Goal: Task Accomplishment & Management: Complete application form

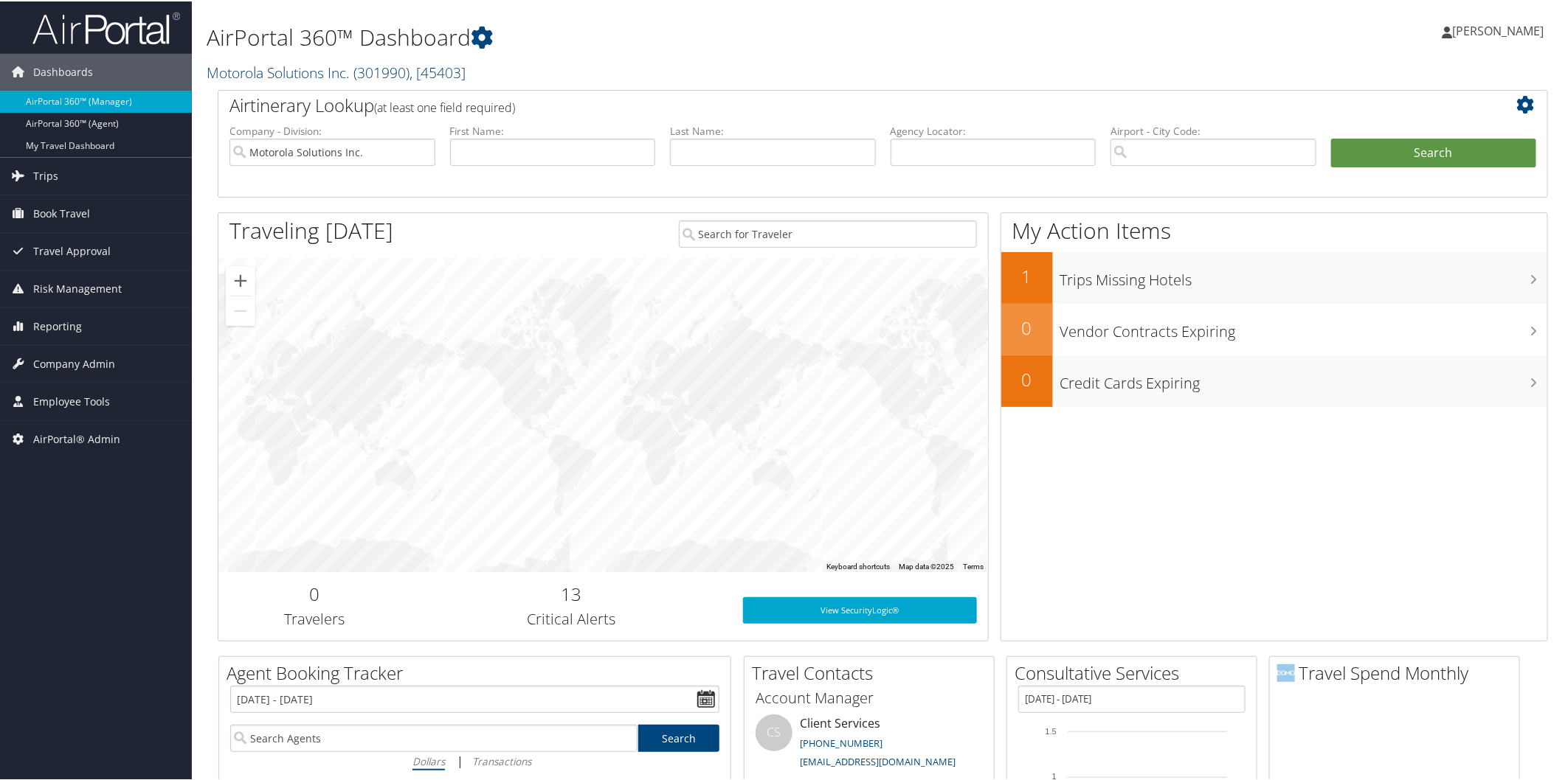
click at [319, 74] on link "Motorola Solutions Inc. ( 301990 ) , [ 45403 ]" at bounding box center [336, 71] width 259 height 20
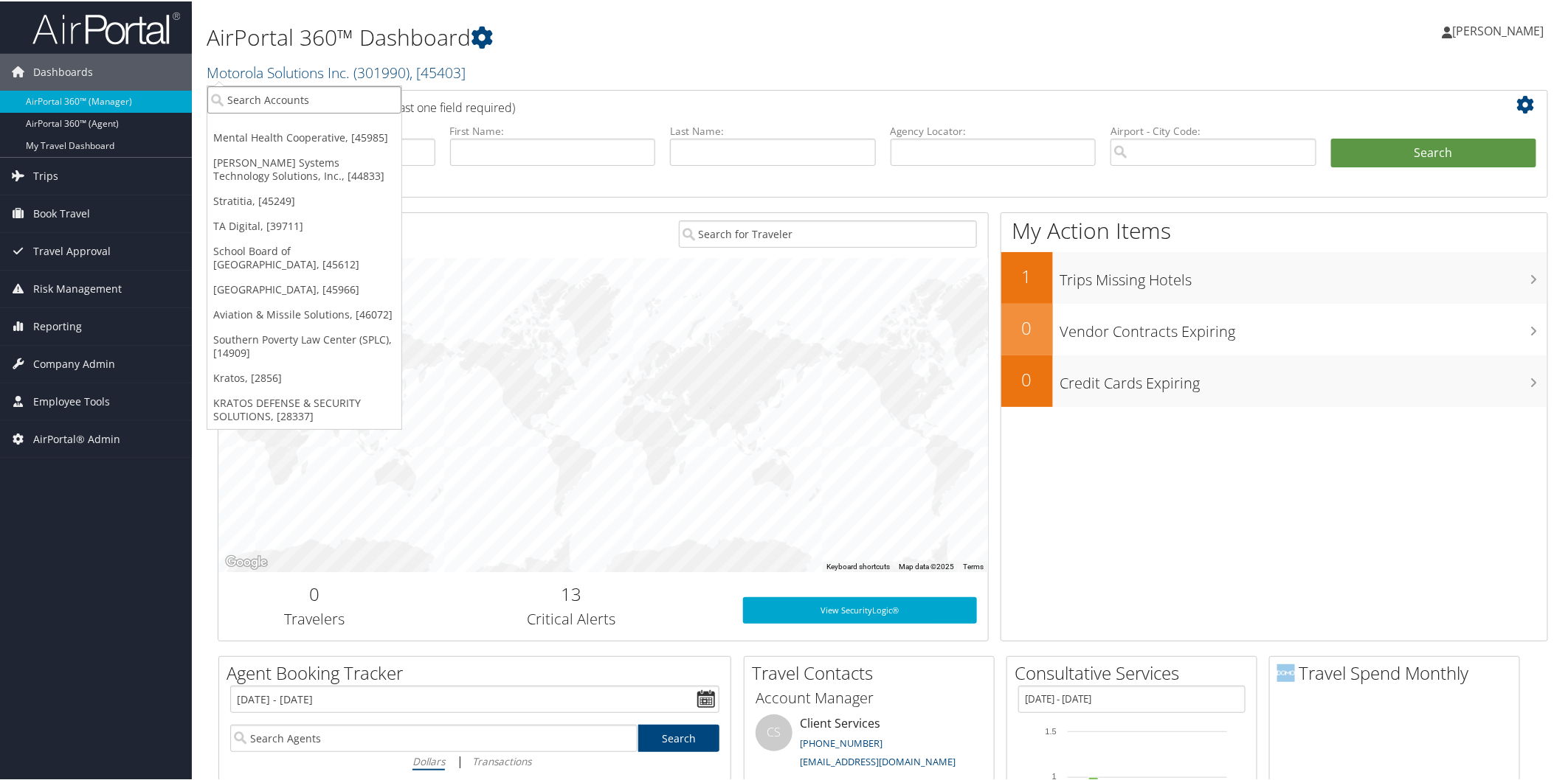
click at [310, 91] on input "search" at bounding box center [305, 98] width 194 height 27
type input "ducomm"
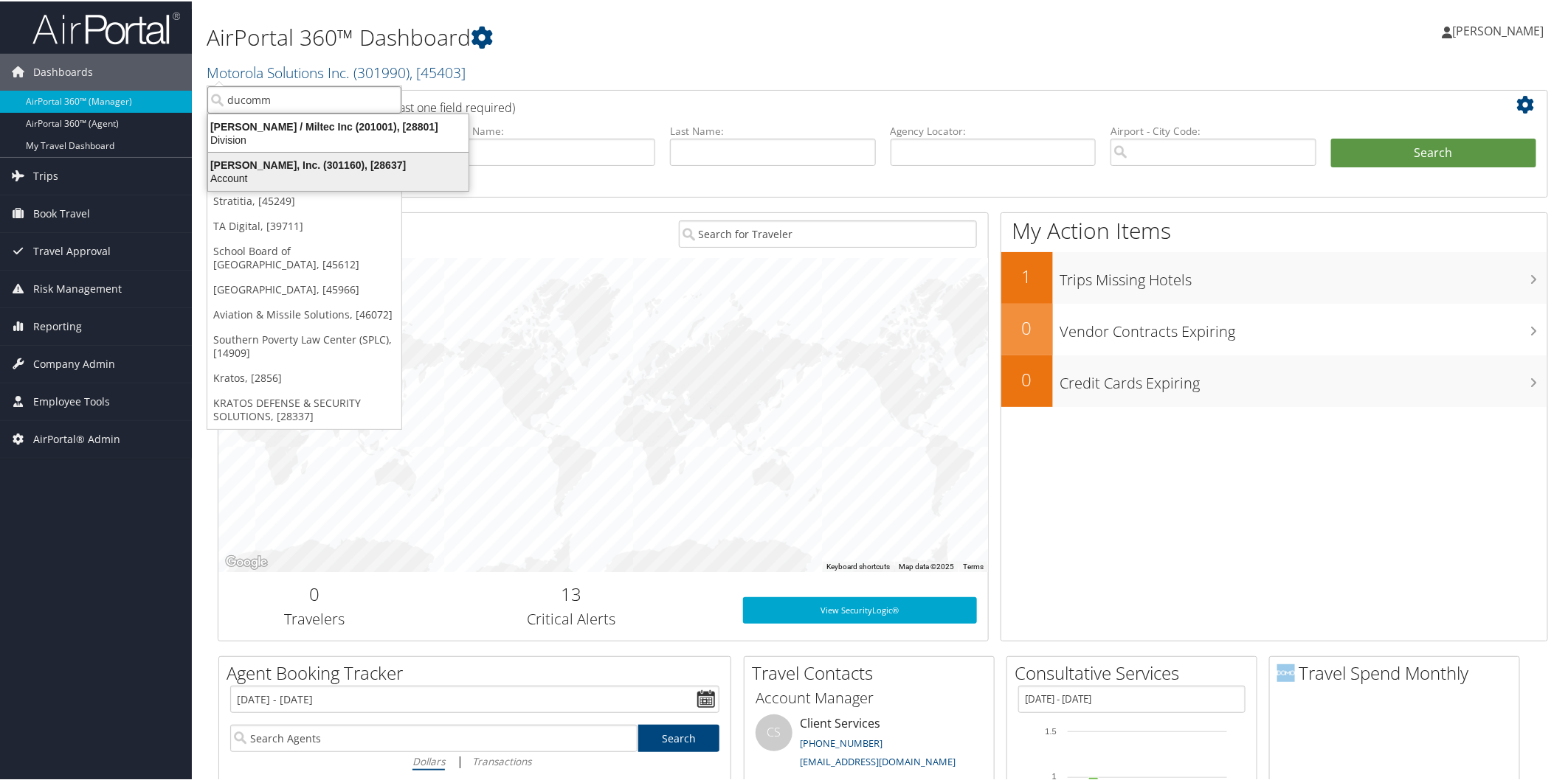
click at [310, 165] on div "Ducommun, Inc. (301160), [28637]" at bounding box center [338, 164] width 278 height 13
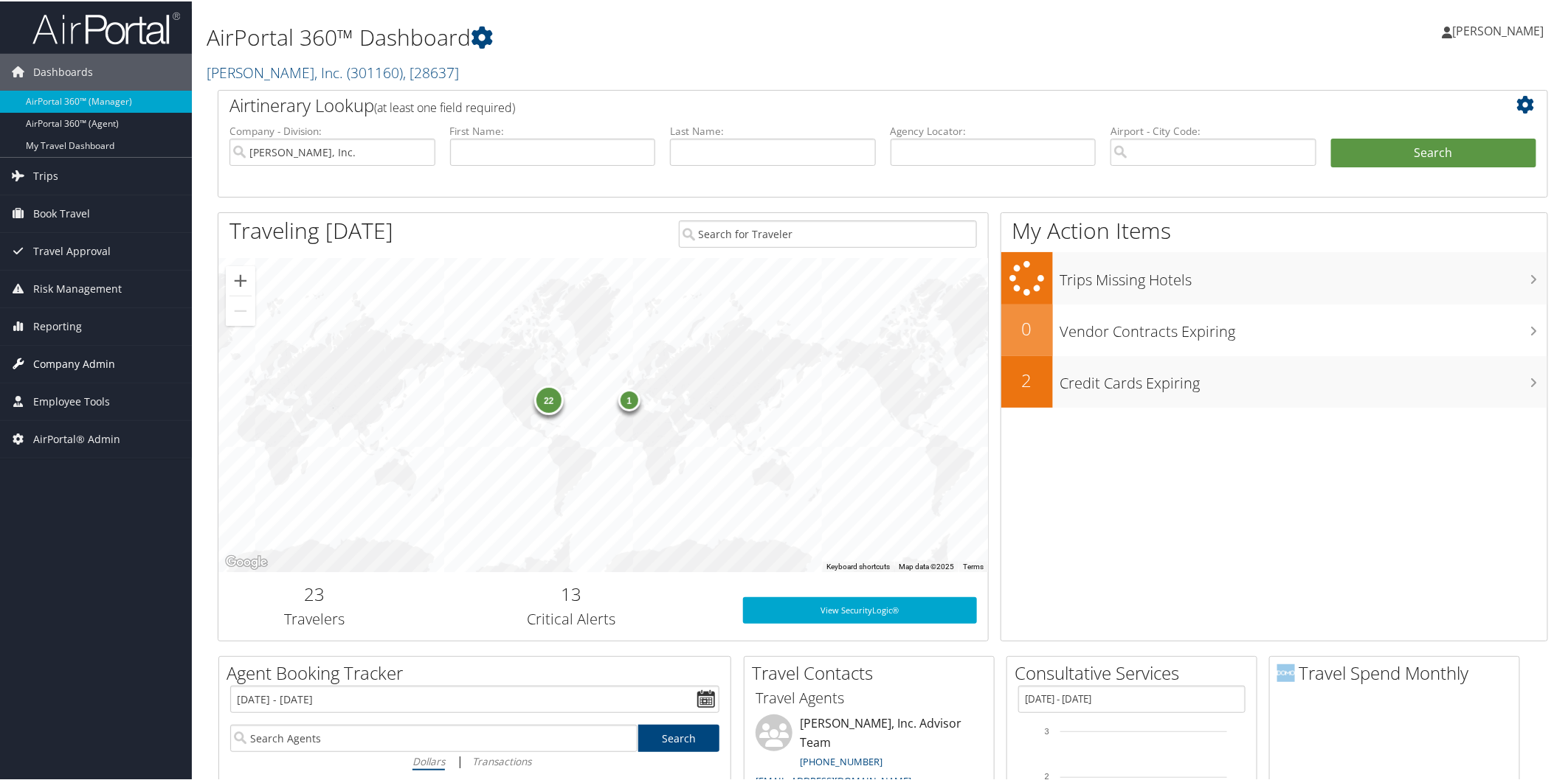
click at [100, 360] on span "Company Admin" at bounding box center [73, 363] width 81 height 37
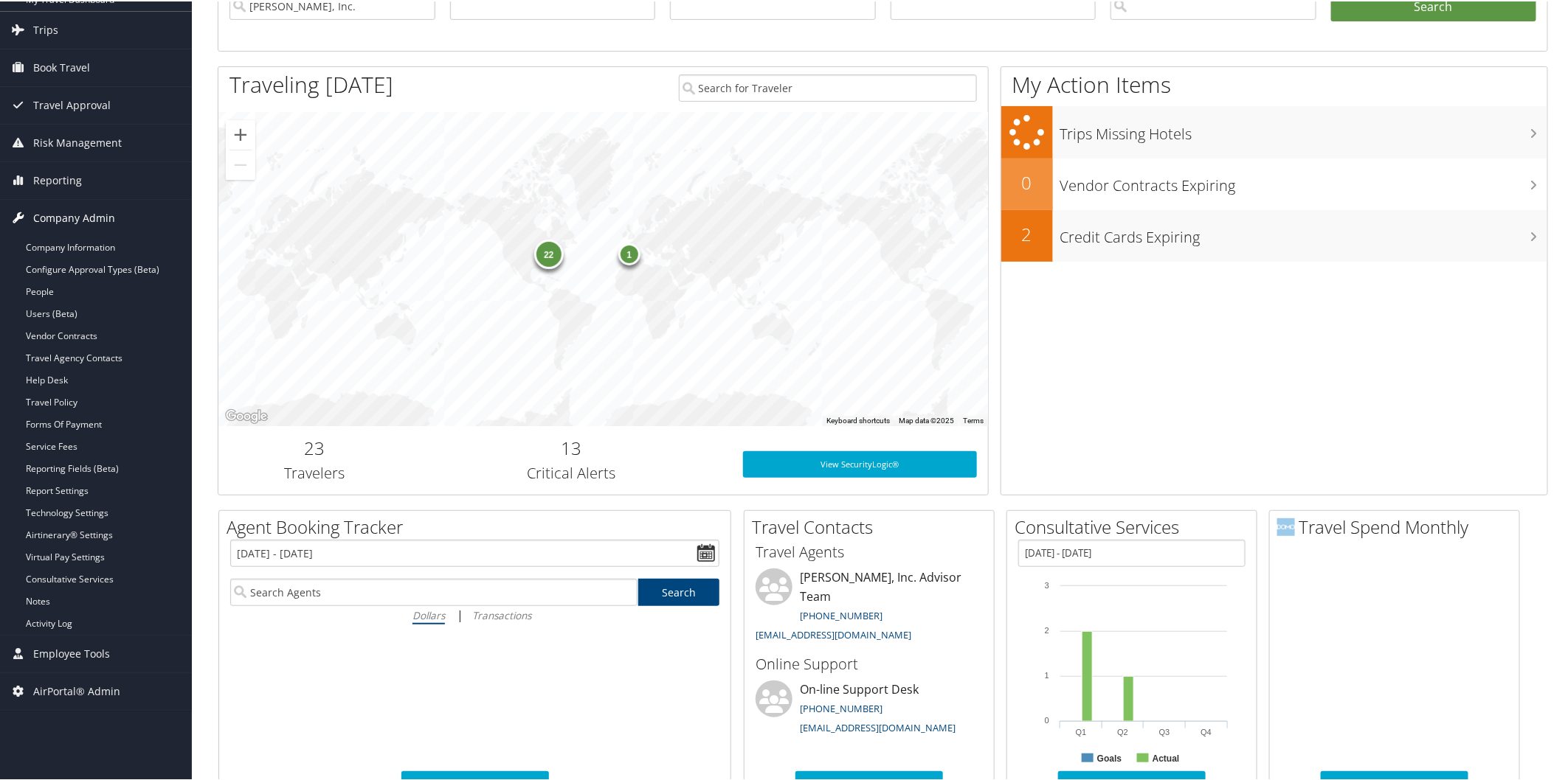
scroll to position [164, 0]
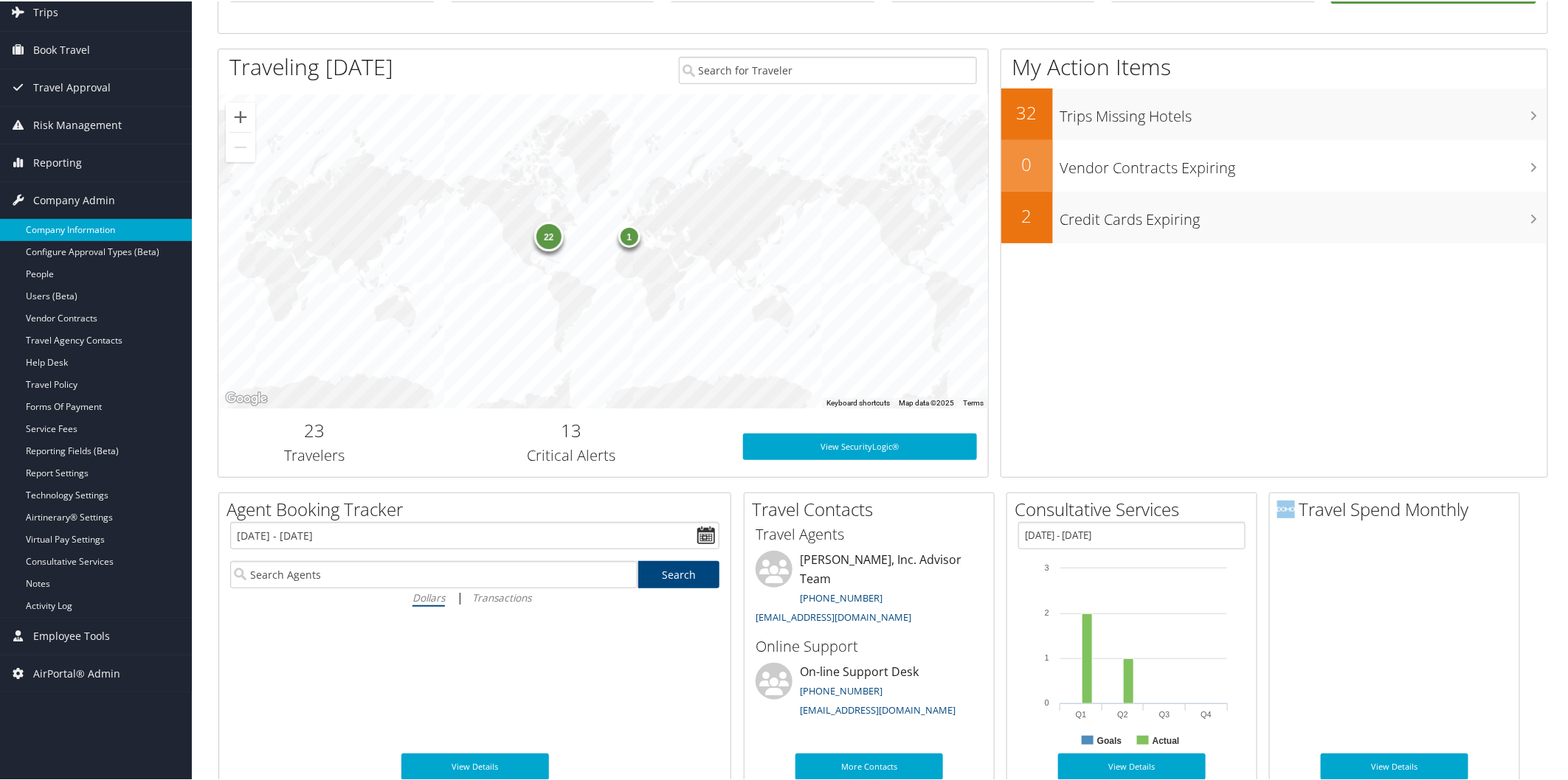
click at [92, 239] on link "Company Information" at bounding box center [95, 228] width 192 height 22
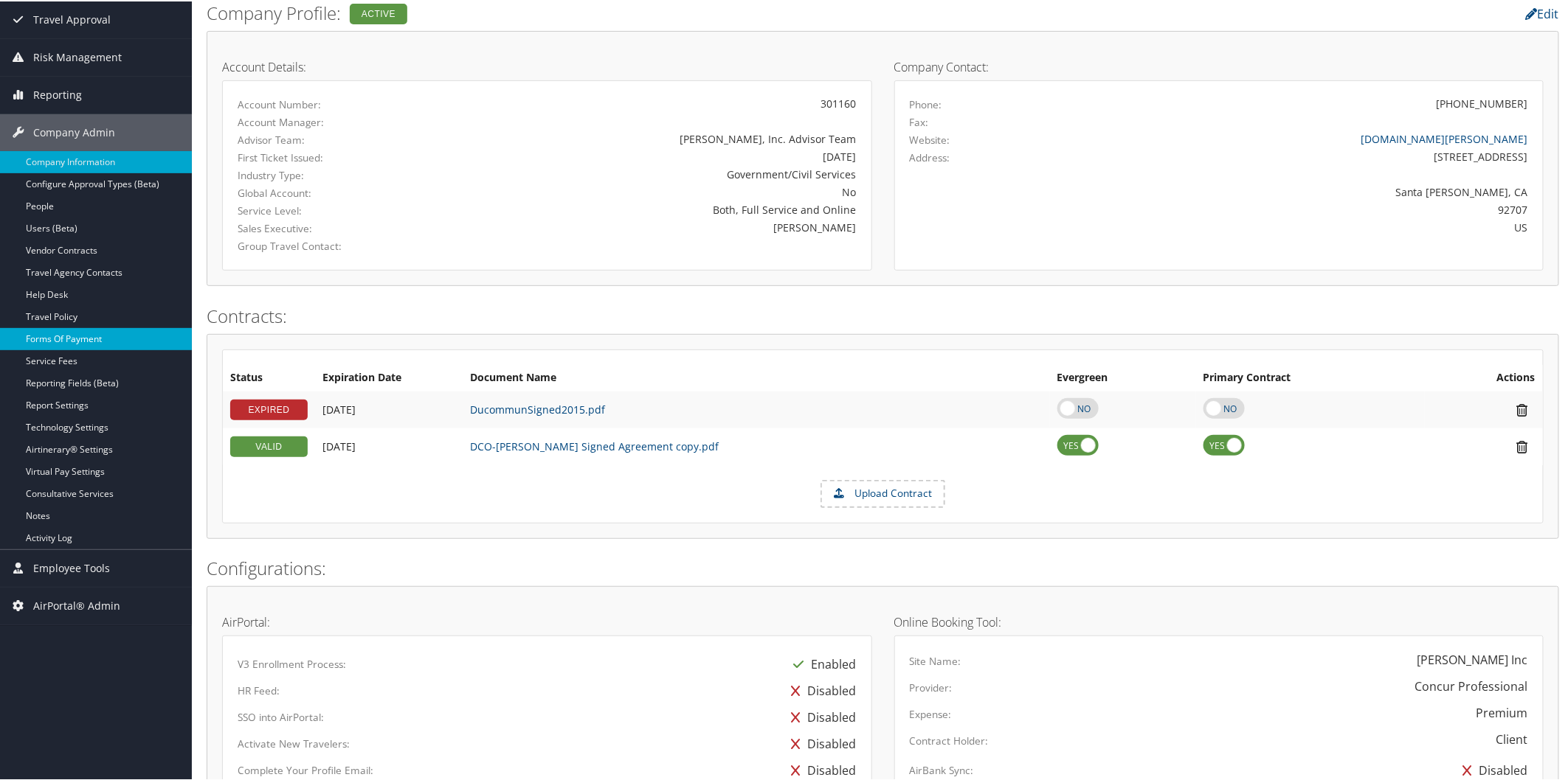
scroll to position [164, 0]
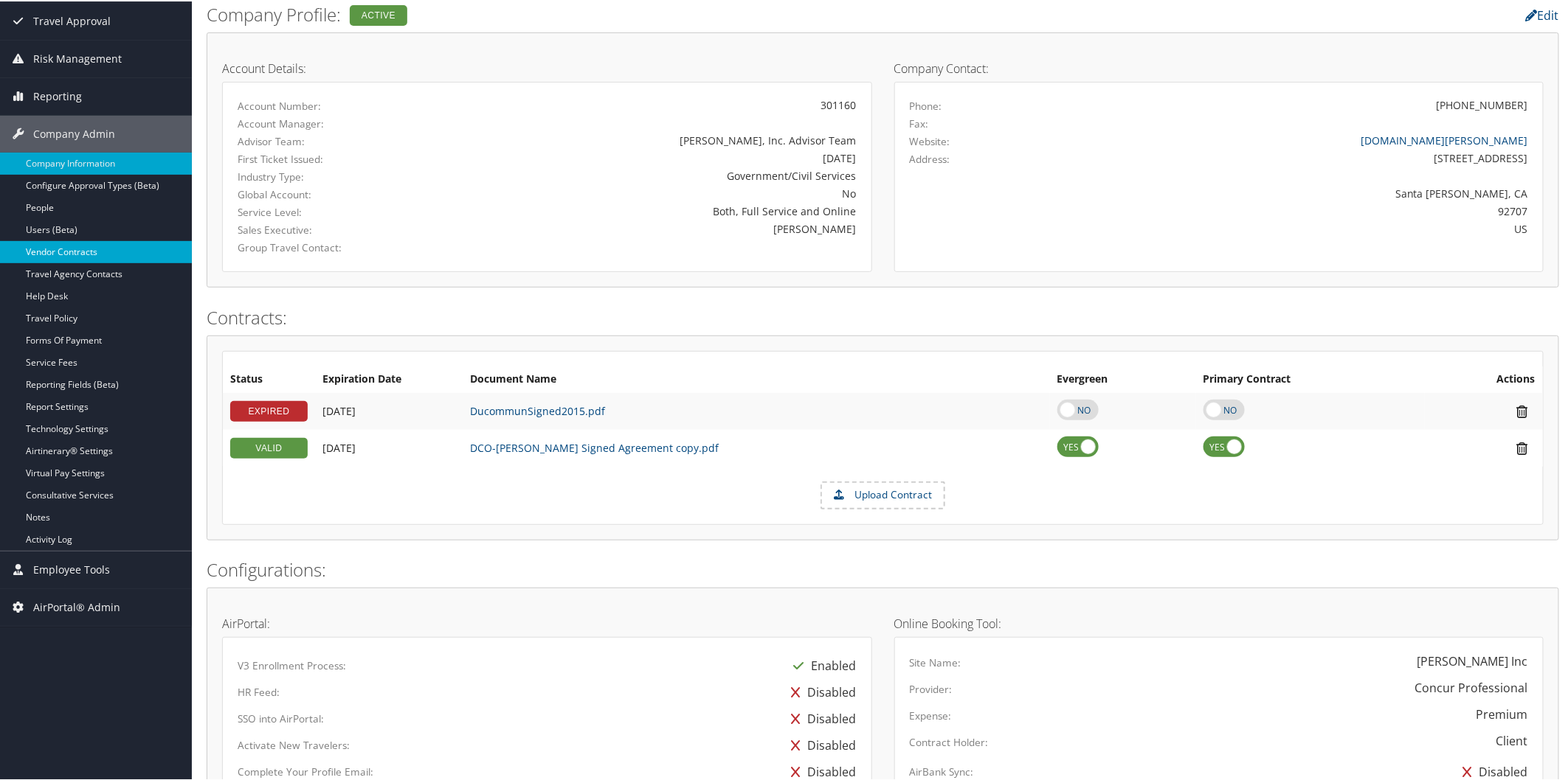
click at [81, 253] on link "Vendor Contracts" at bounding box center [95, 250] width 192 height 22
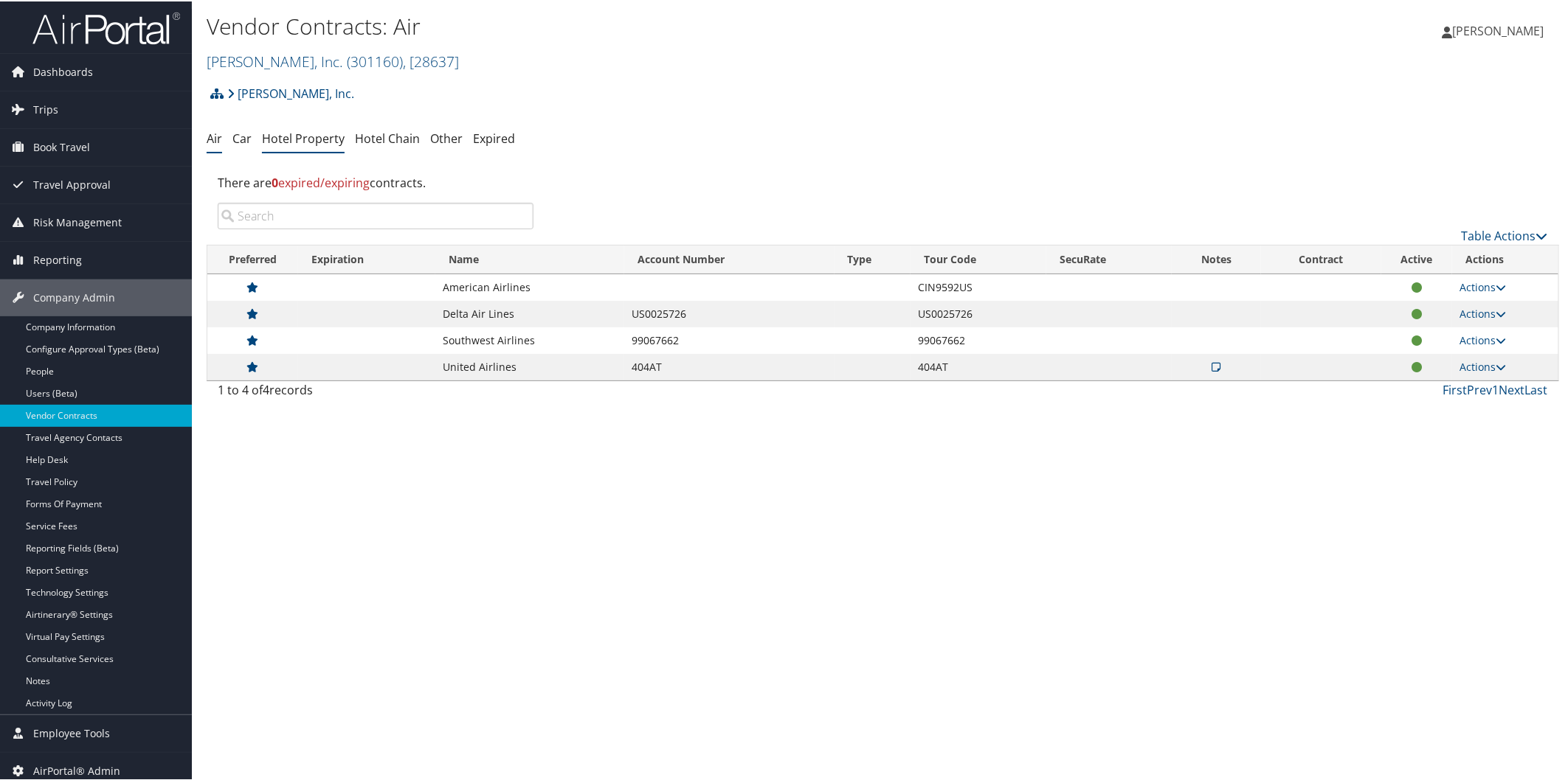
click at [319, 139] on link "Hotel Property" at bounding box center [303, 137] width 82 height 16
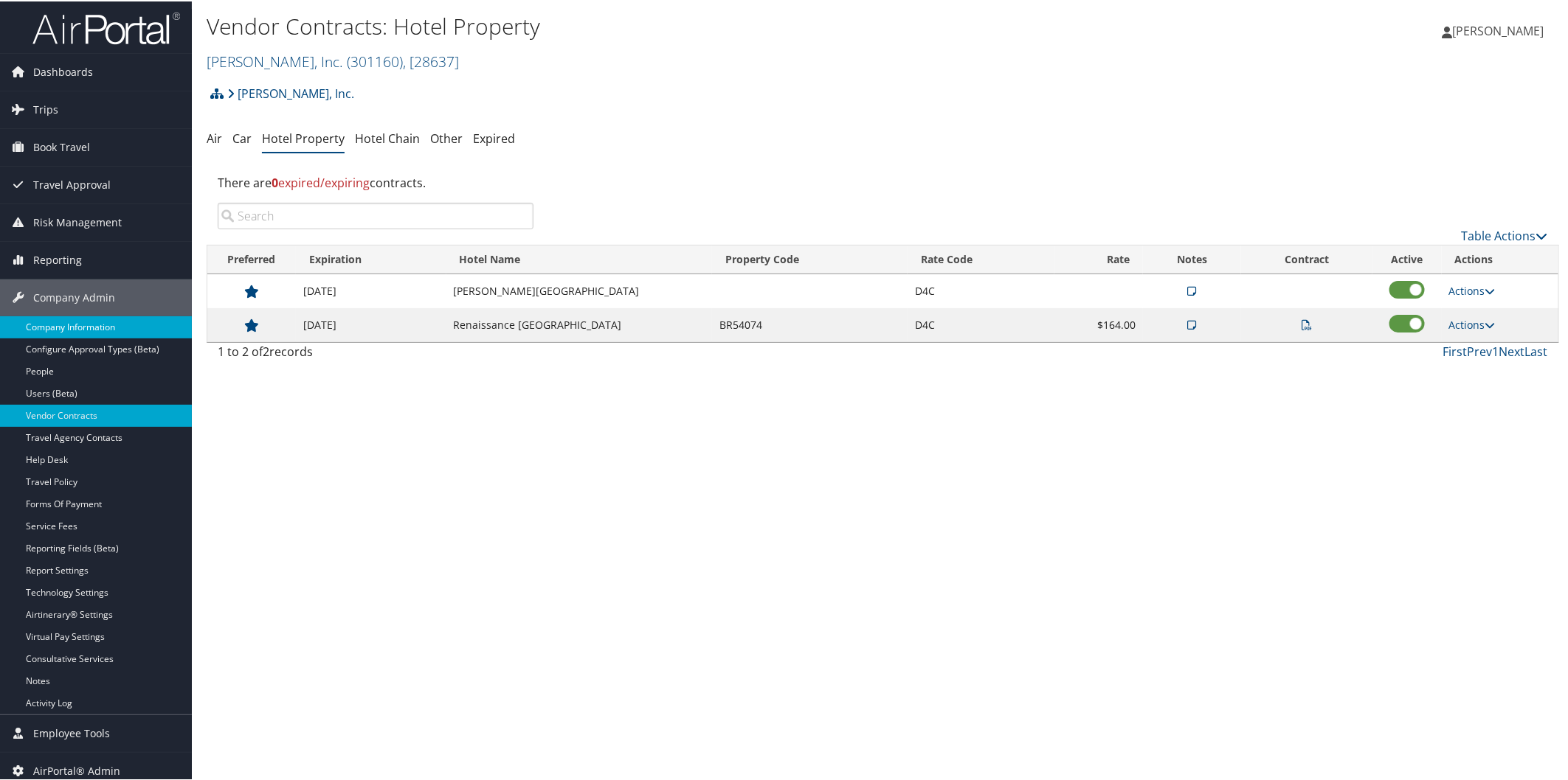
click at [97, 327] on link "Company Information" at bounding box center [95, 326] width 192 height 22
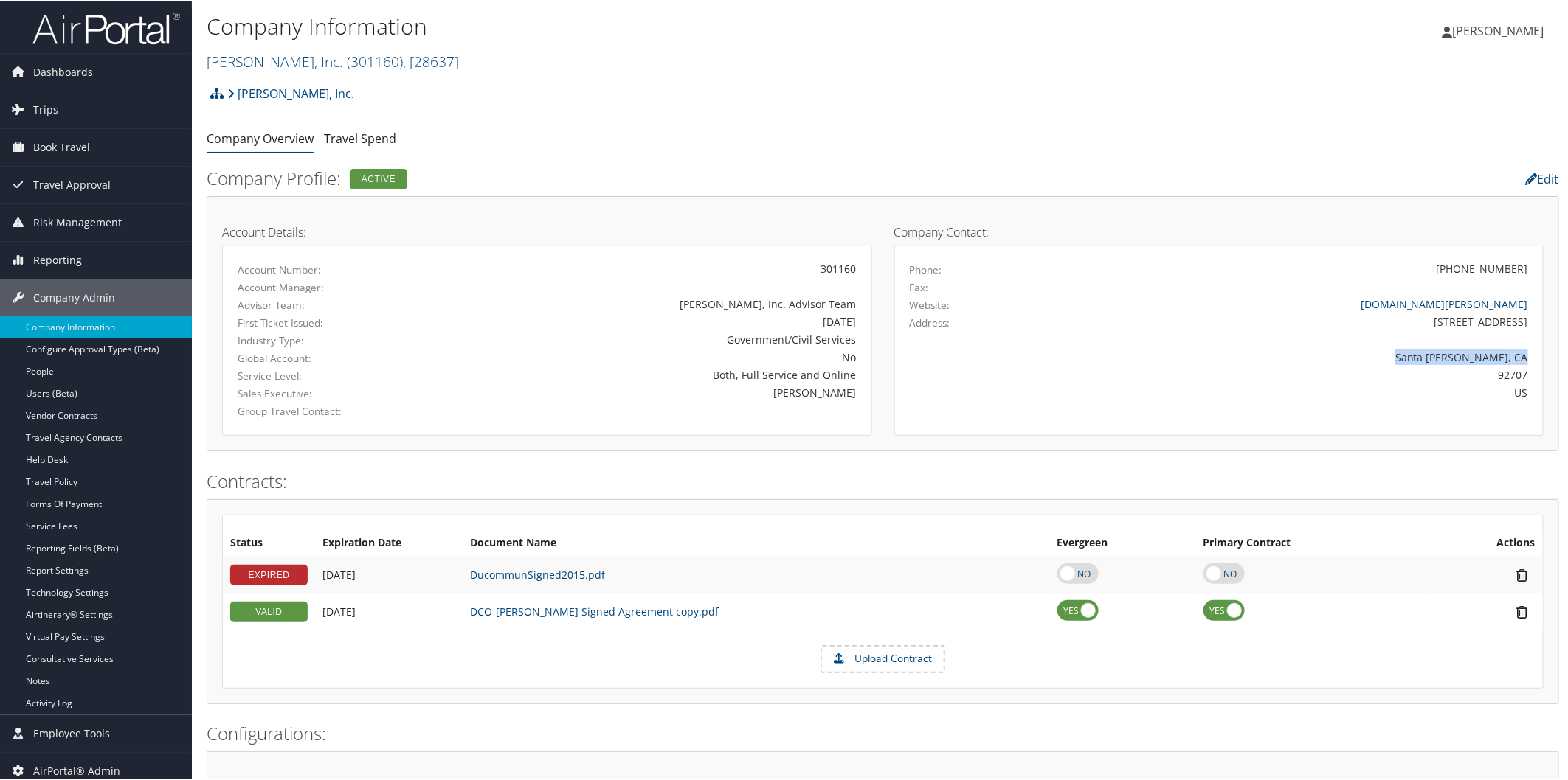
drag, startPoint x: 1456, startPoint y: 350, endPoint x: 1524, endPoint y: 351, distance: 68.0
click at [1524, 351] on div "Santa Ana, CA" at bounding box center [1299, 355] width 481 height 16
copy div "Santa Ana, CA"
click at [275, 63] on link "Ducommun, Inc. ( 301160 ) , [ 28637 ]" at bounding box center [333, 60] width 253 height 20
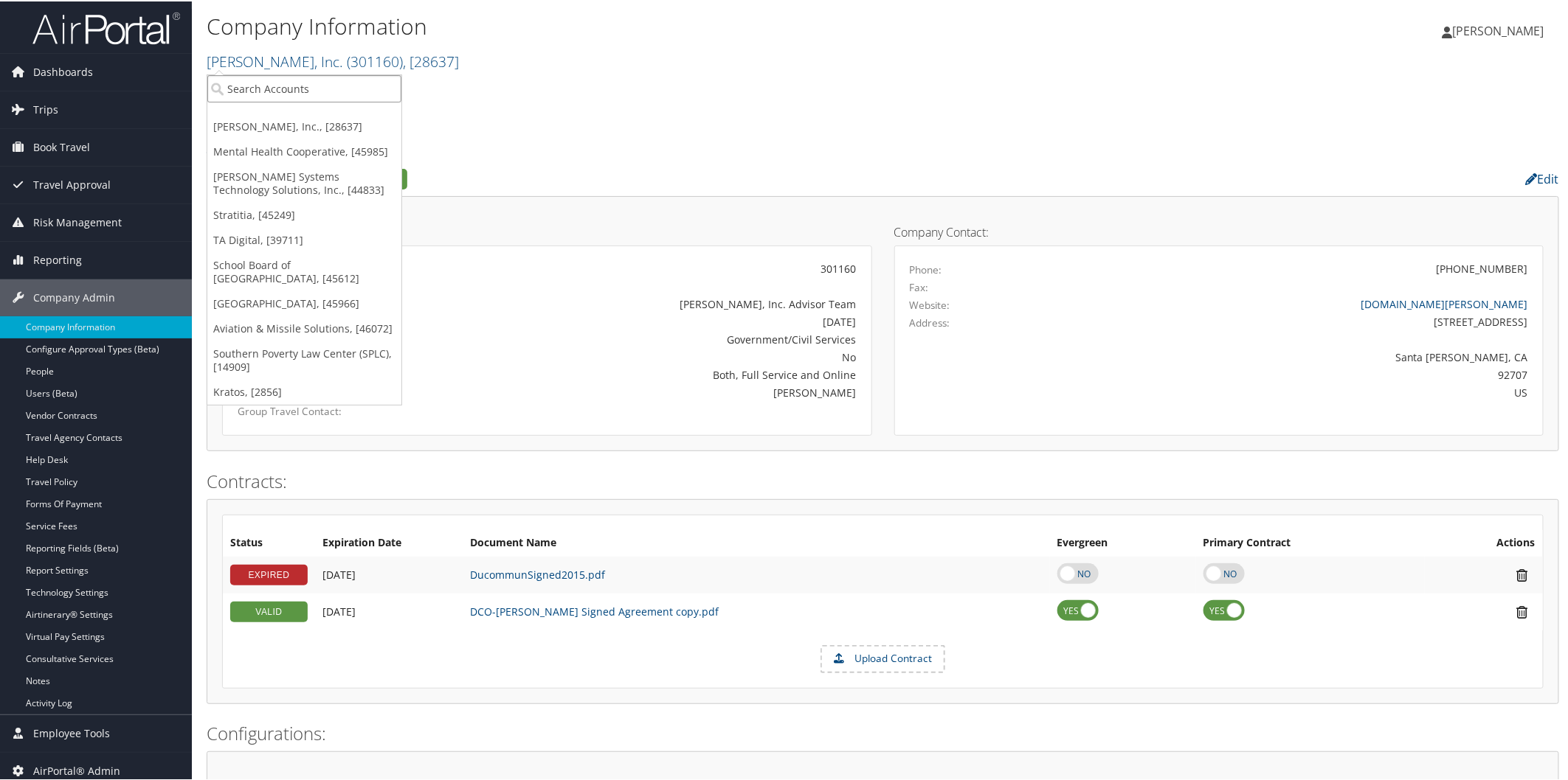
click at [255, 92] on input "search" at bounding box center [305, 87] width 194 height 27
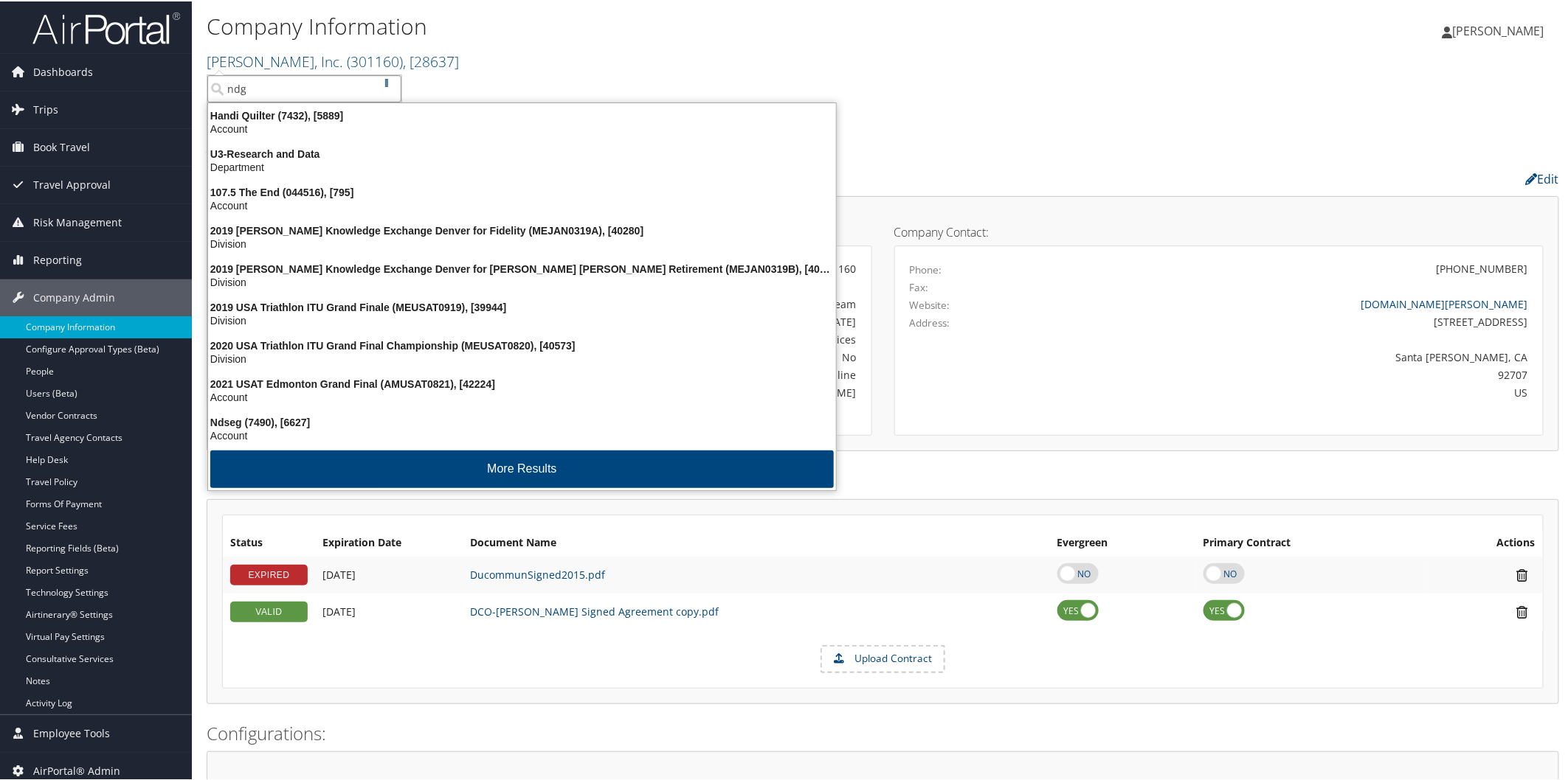
type input "ndgi"
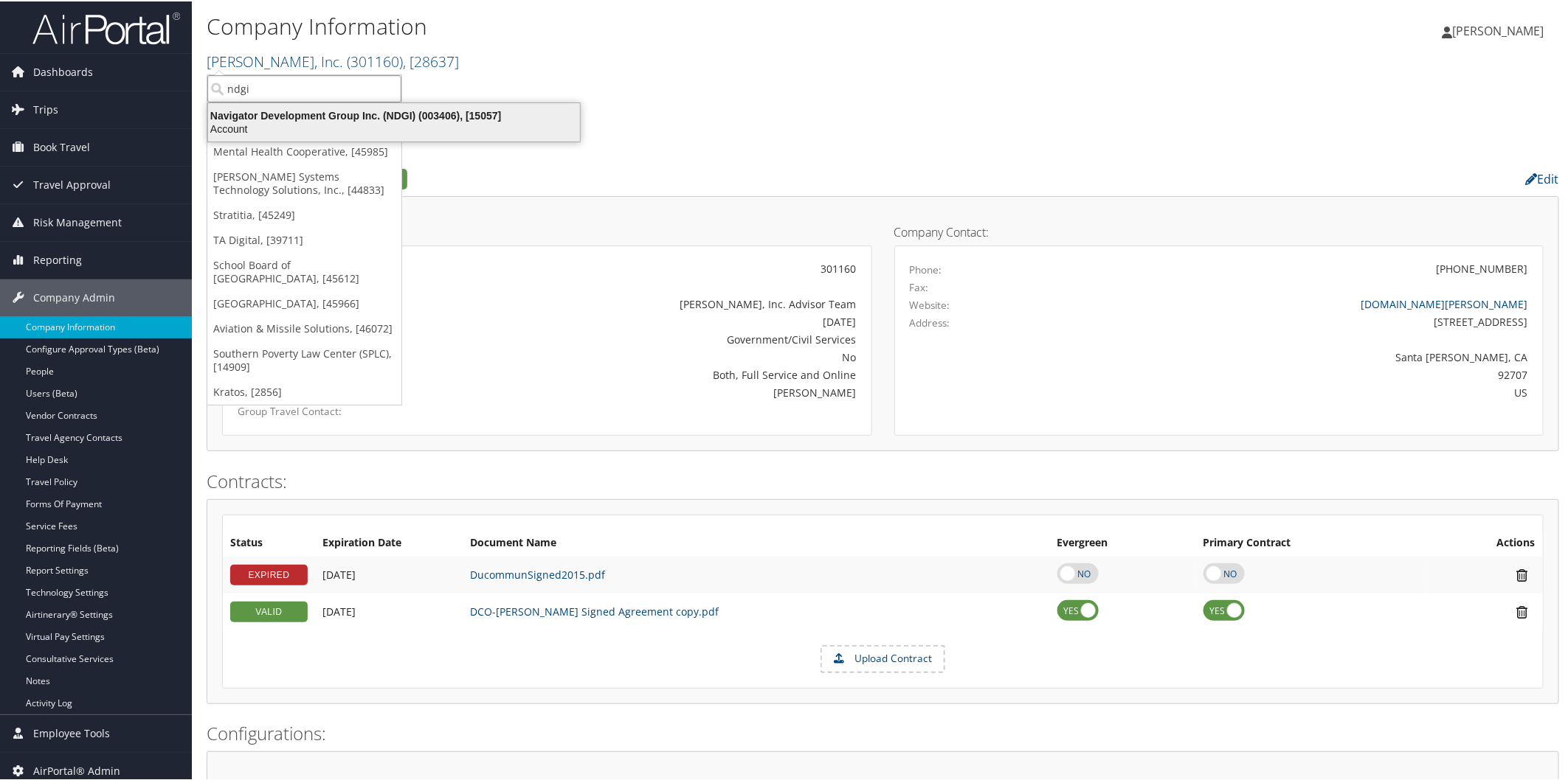
click at [274, 129] on div "Account" at bounding box center [393, 128] width 389 height 13
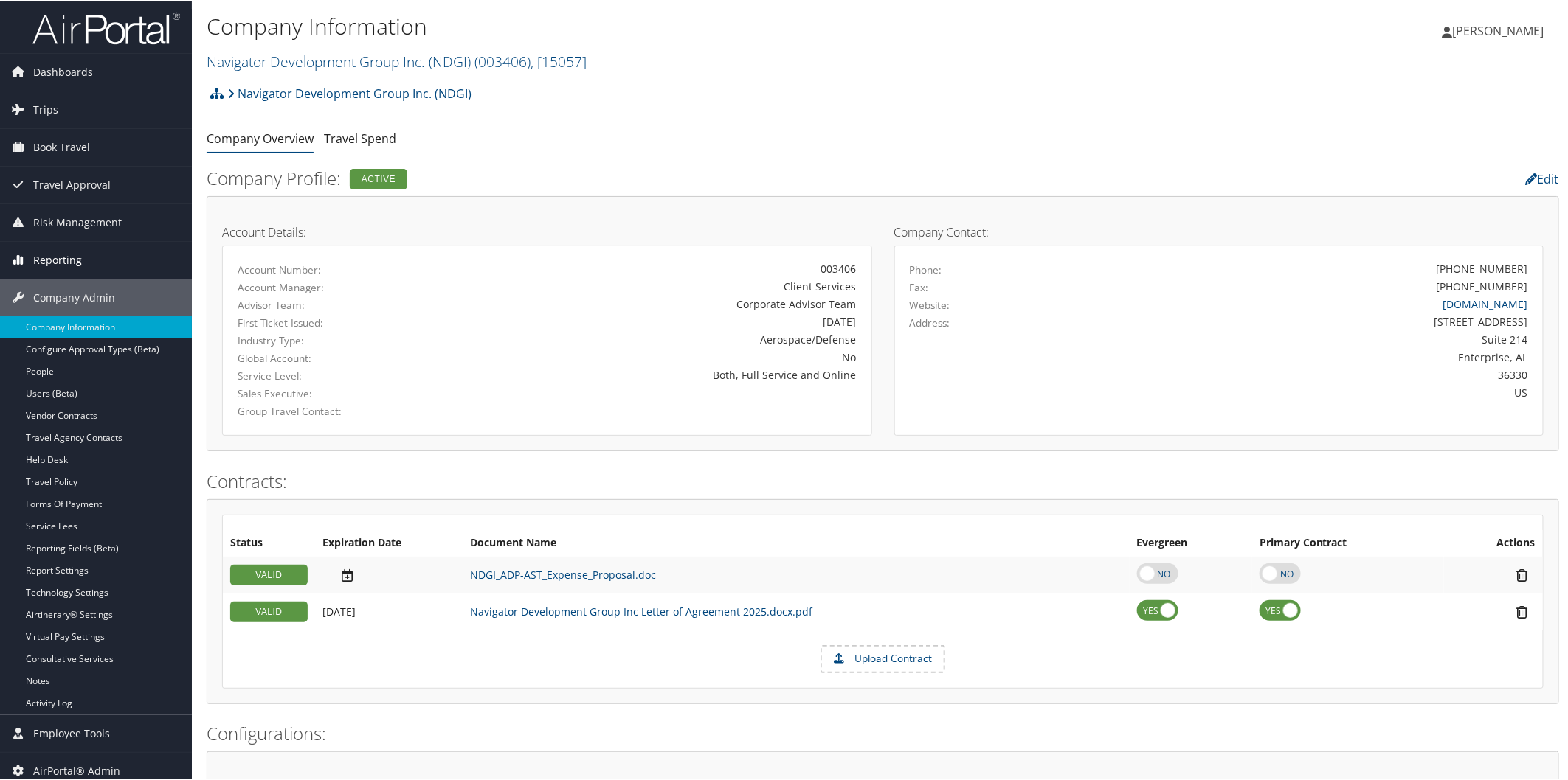
click at [83, 258] on link "Reporting" at bounding box center [95, 258] width 192 height 37
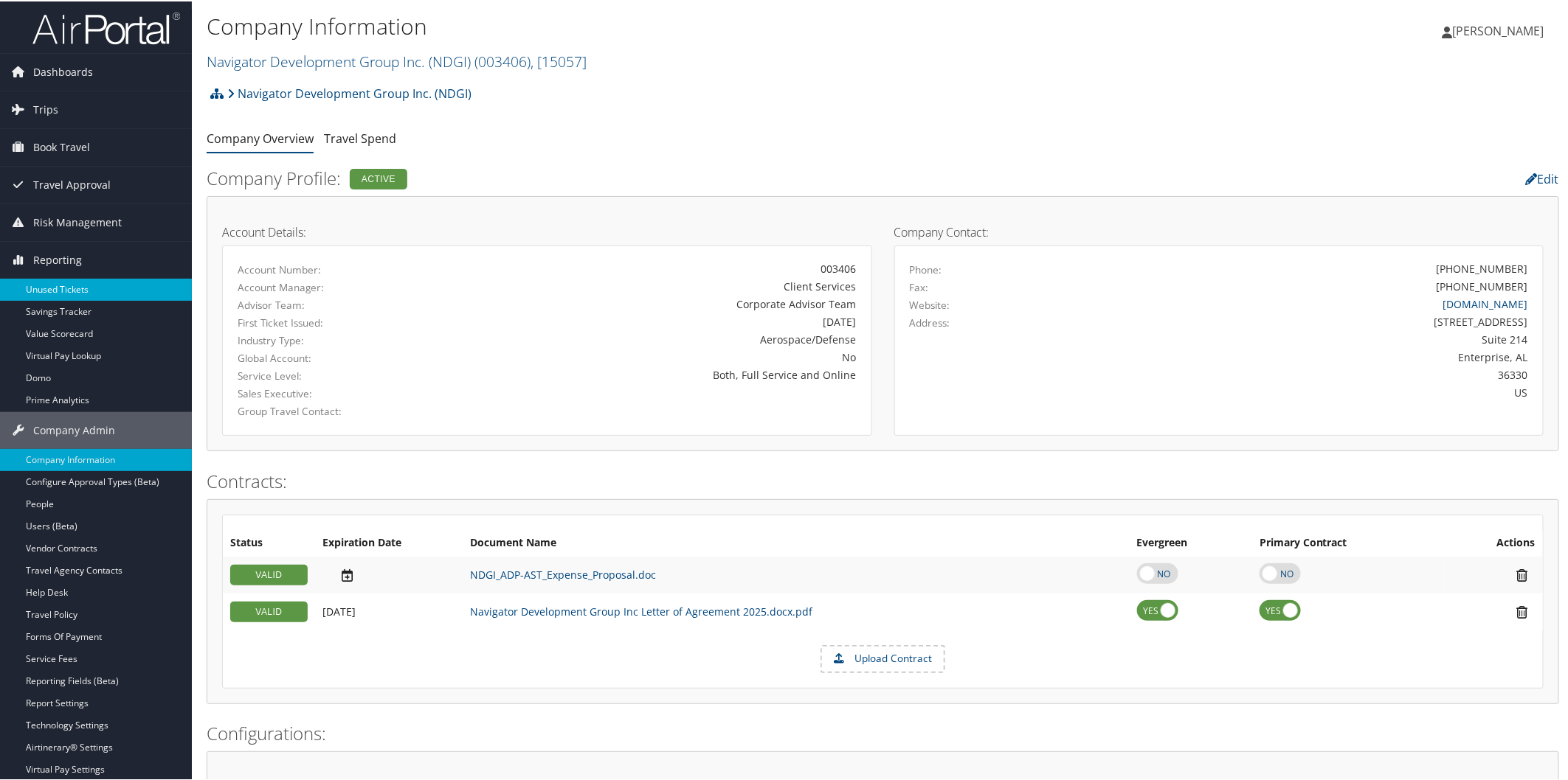
click at [91, 281] on link "Unused Tickets" at bounding box center [95, 288] width 192 height 22
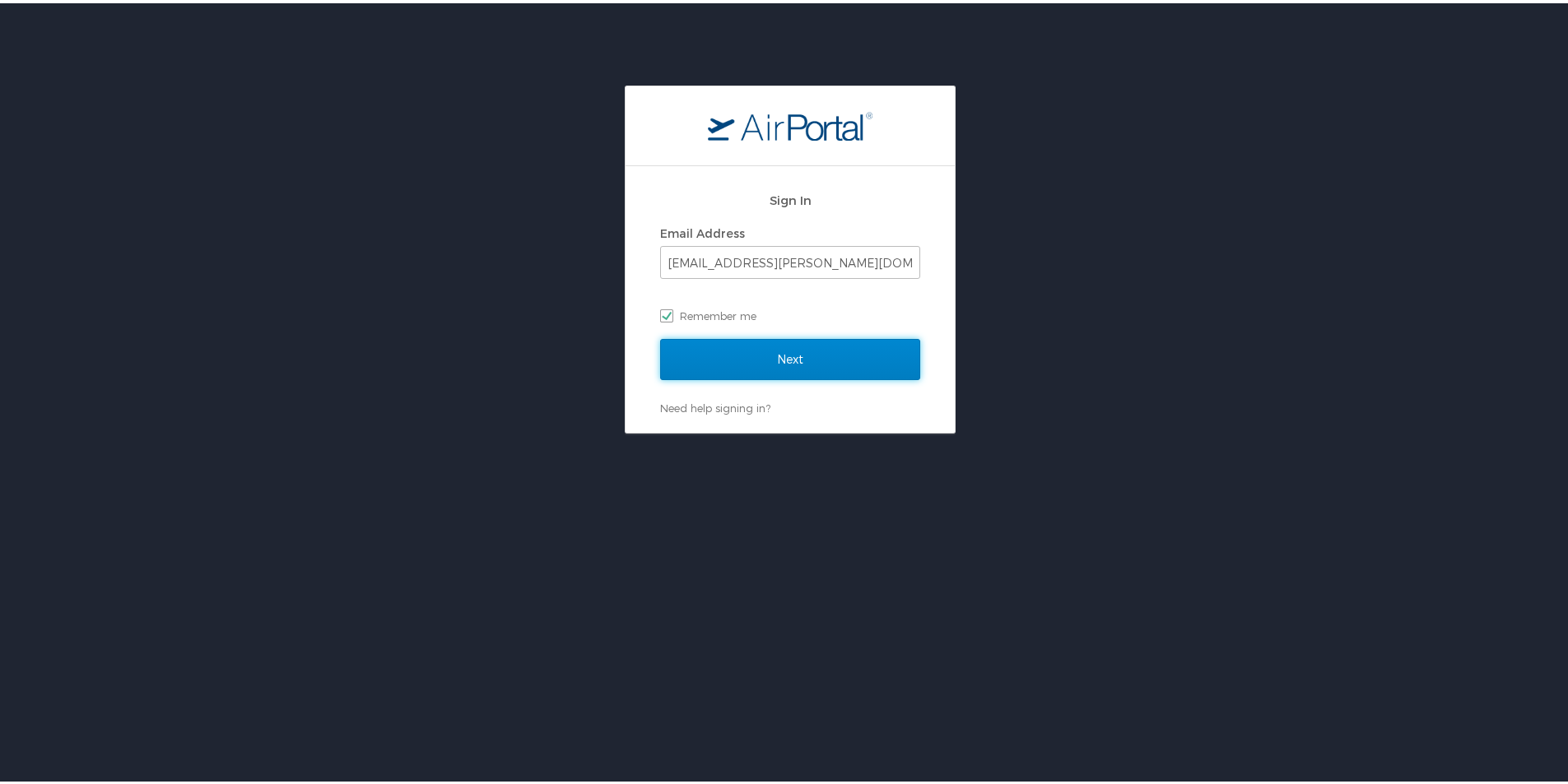
click at [769, 353] on input "Next" at bounding box center [790, 356] width 260 height 41
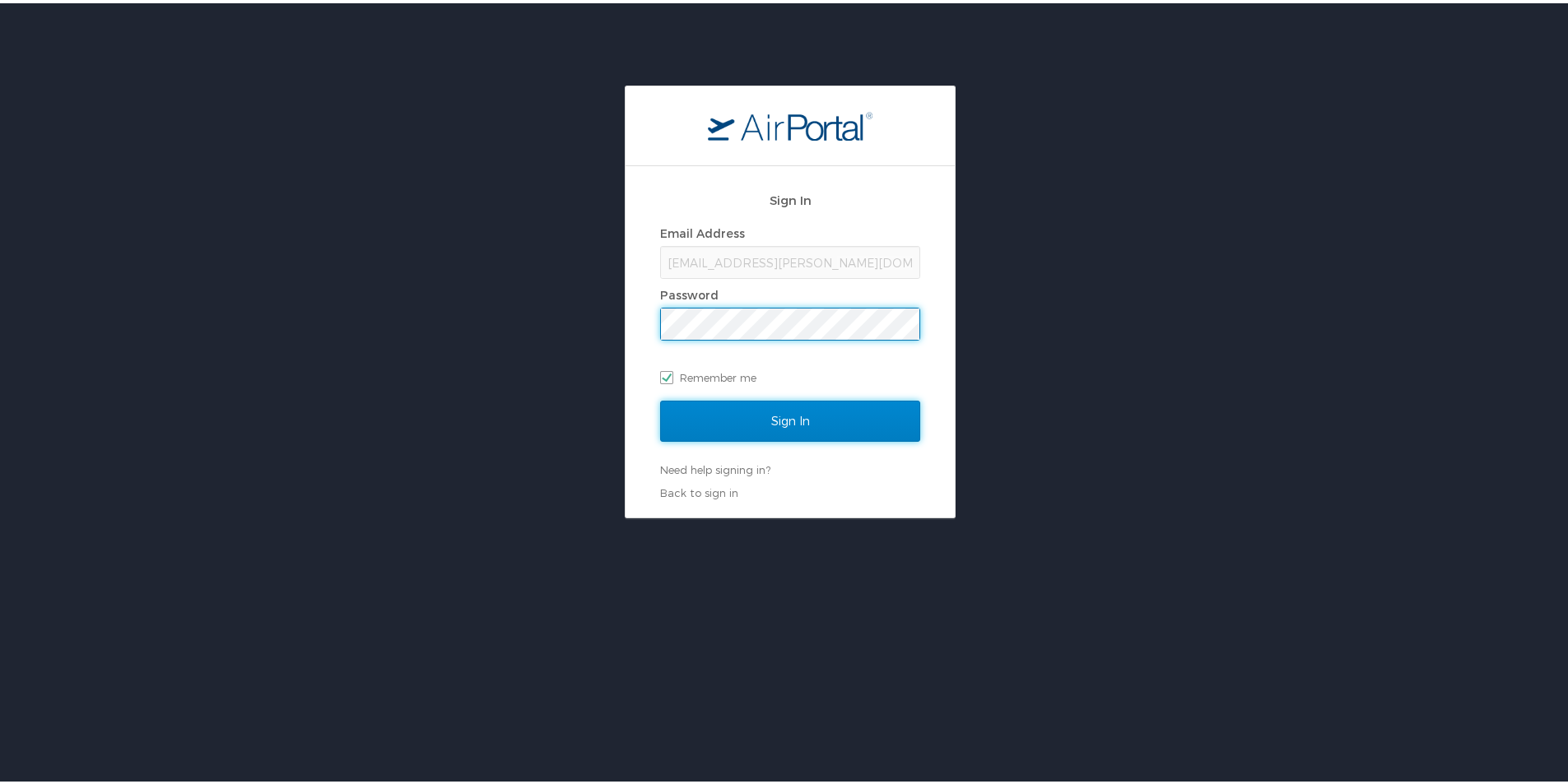
click at [759, 432] on input "Sign In" at bounding box center [790, 418] width 260 height 41
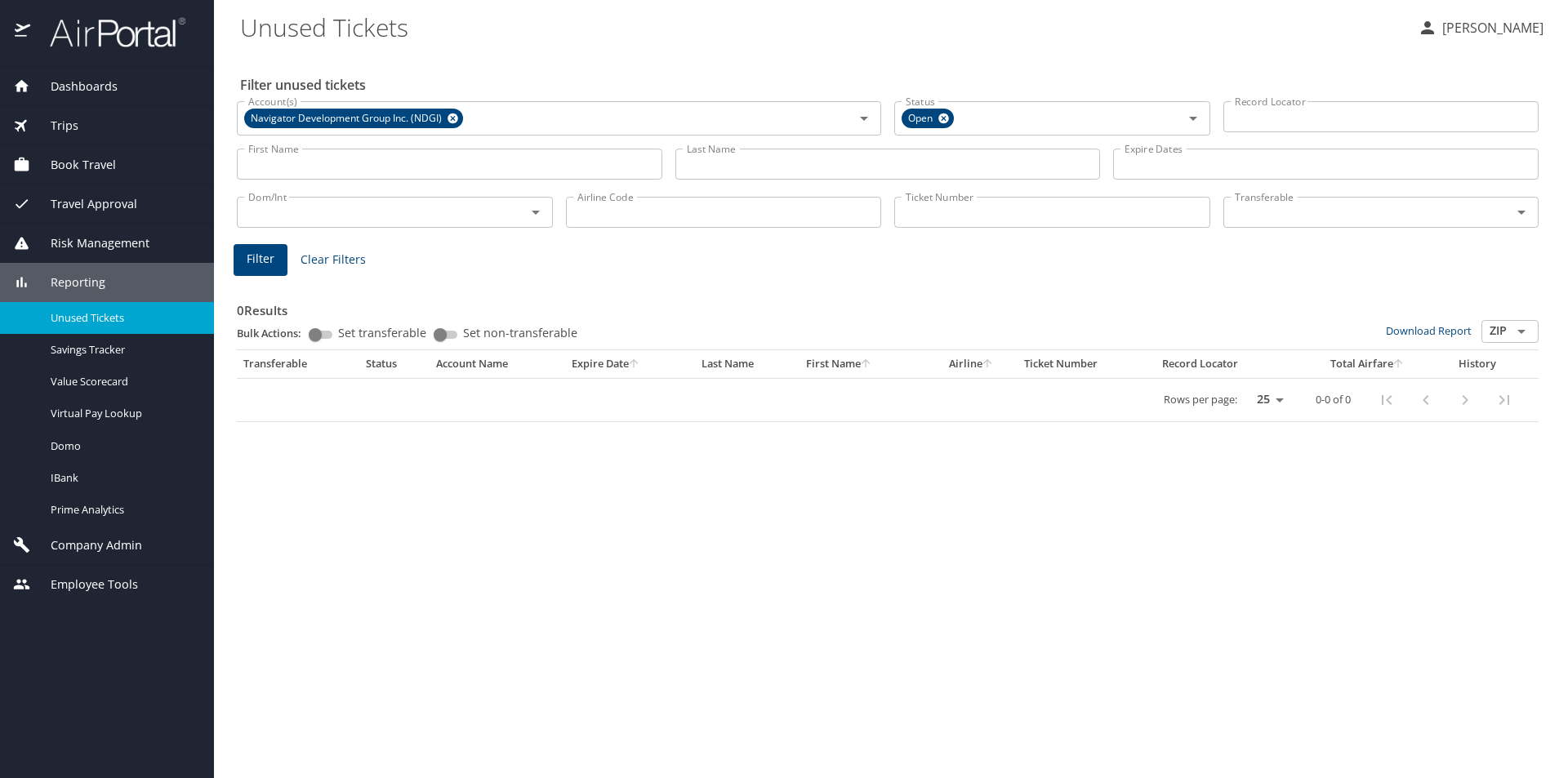
click at [113, 547] on span "Company Admin" at bounding box center [86, 546] width 112 height 18
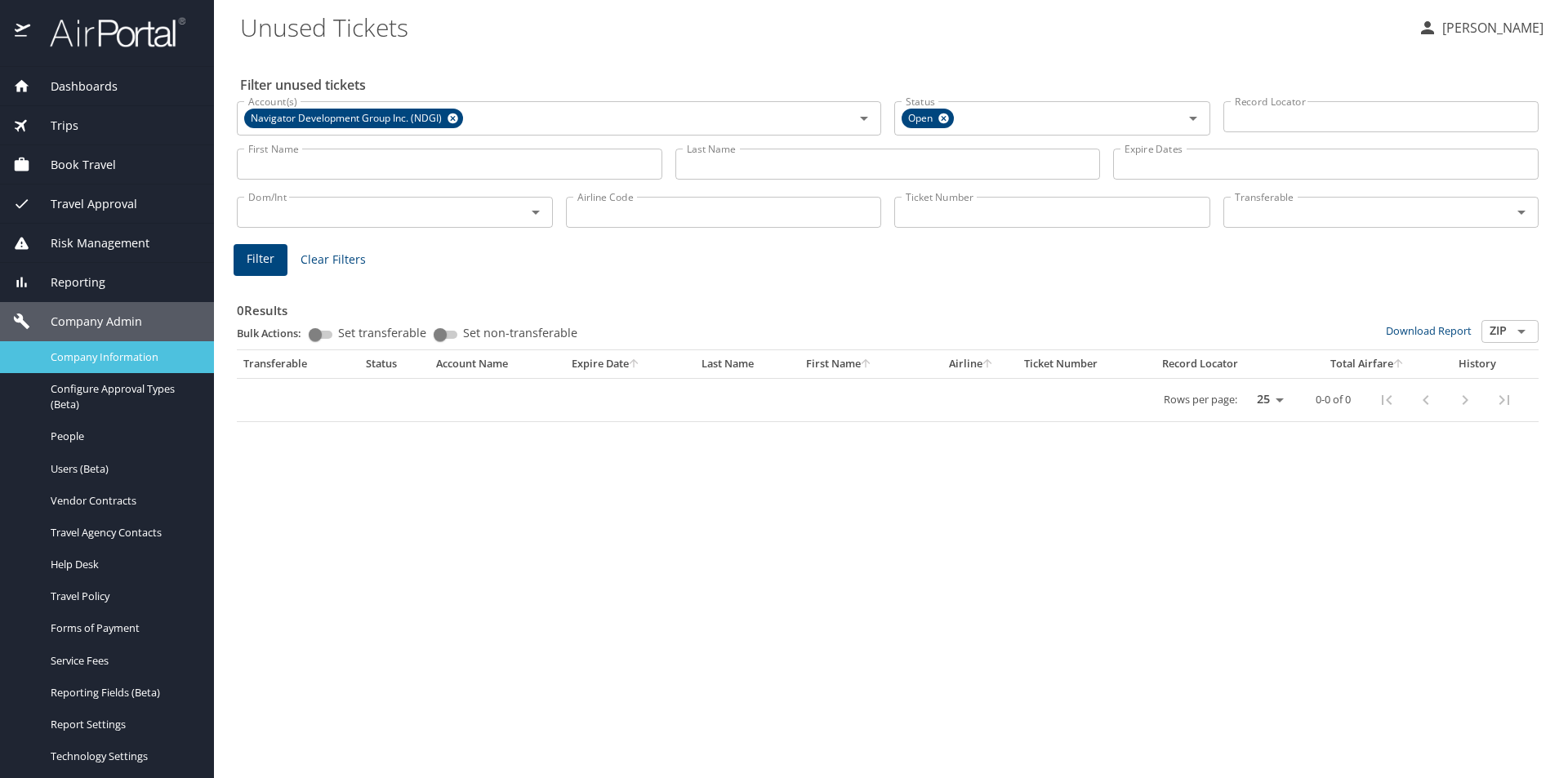
click at [104, 360] on span "Company Information" at bounding box center [123, 357] width 144 height 15
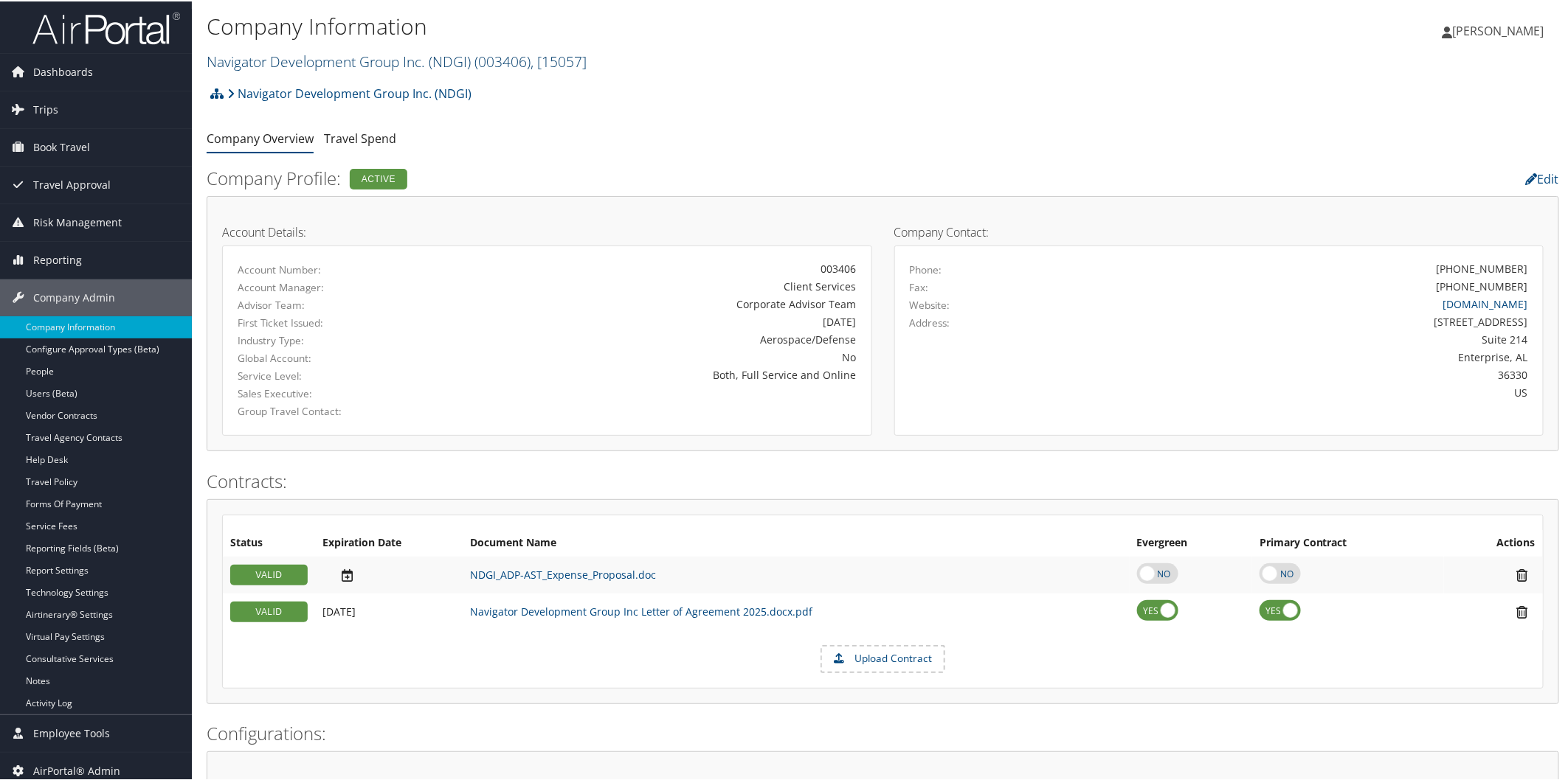
click at [345, 58] on link "Navigator Development Group Inc. (NDGI) ( 003406 ) , [ 15057 ]" at bounding box center [397, 60] width 380 height 20
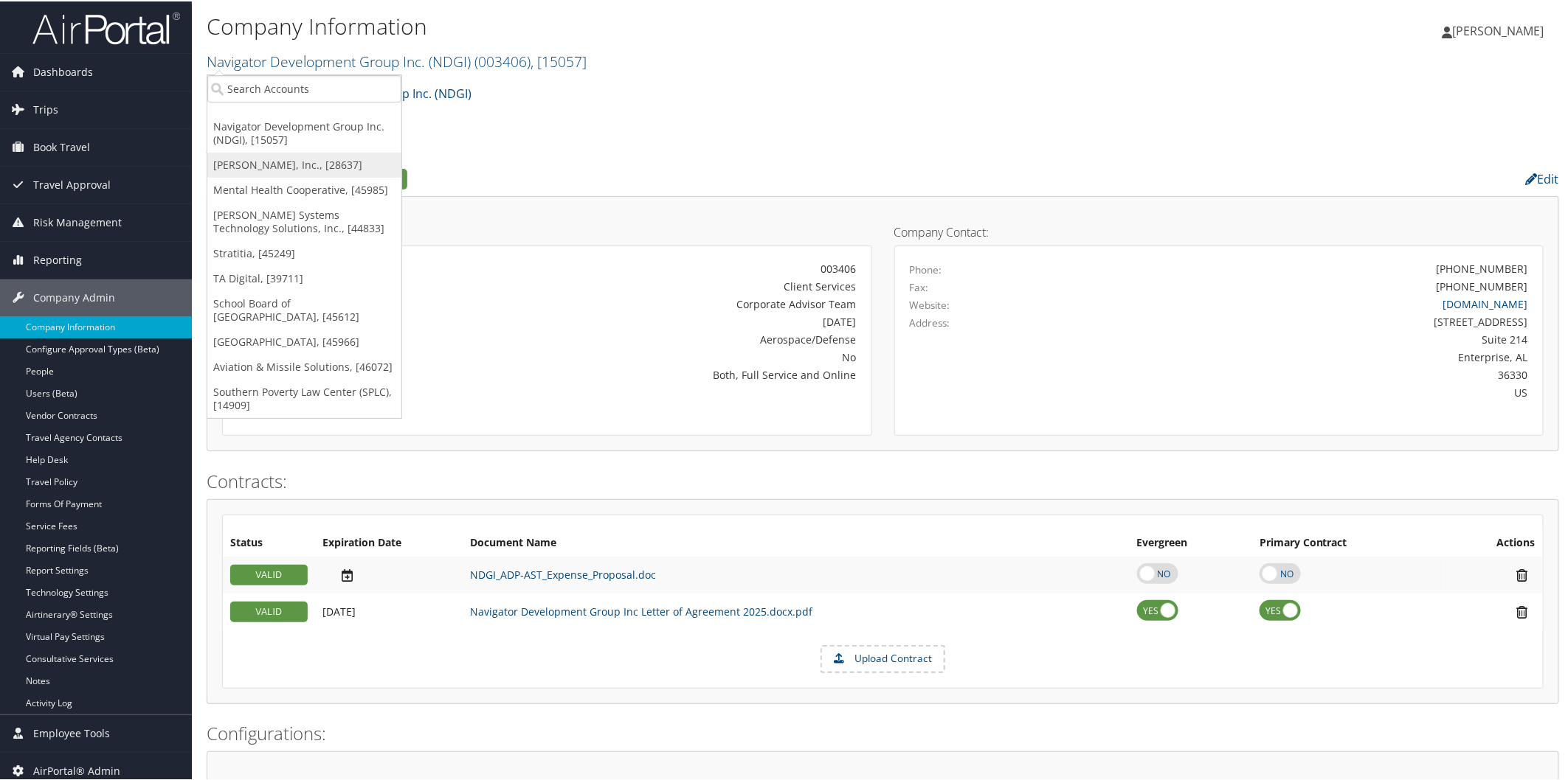
click at [305, 164] on link "Ducommun, Inc., [28637]" at bounding box center [305, 164] width 194 height 25
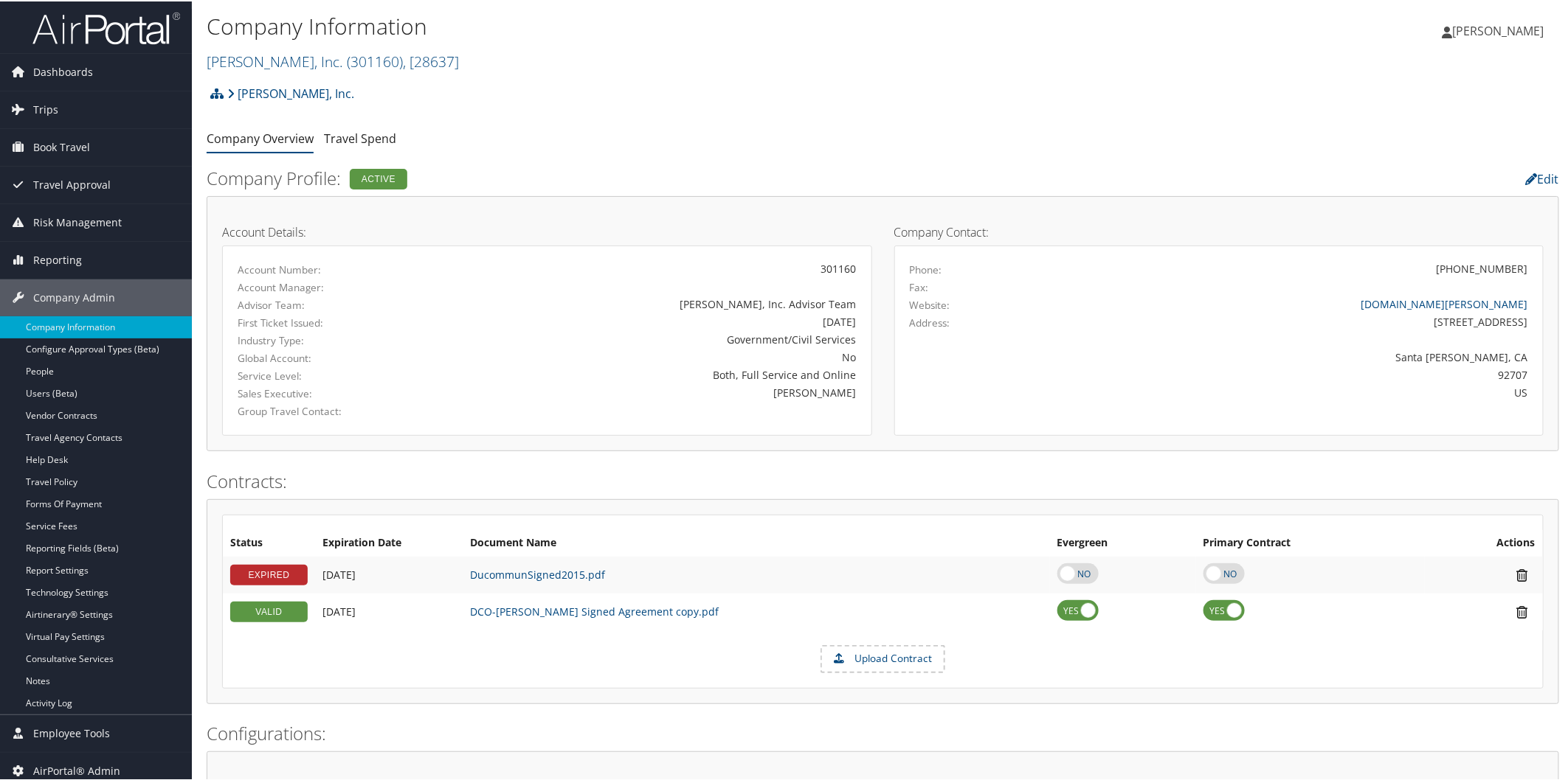
click at [79, 254] on span "Reporting" at bounding box center [57, 258] width 49 height 37
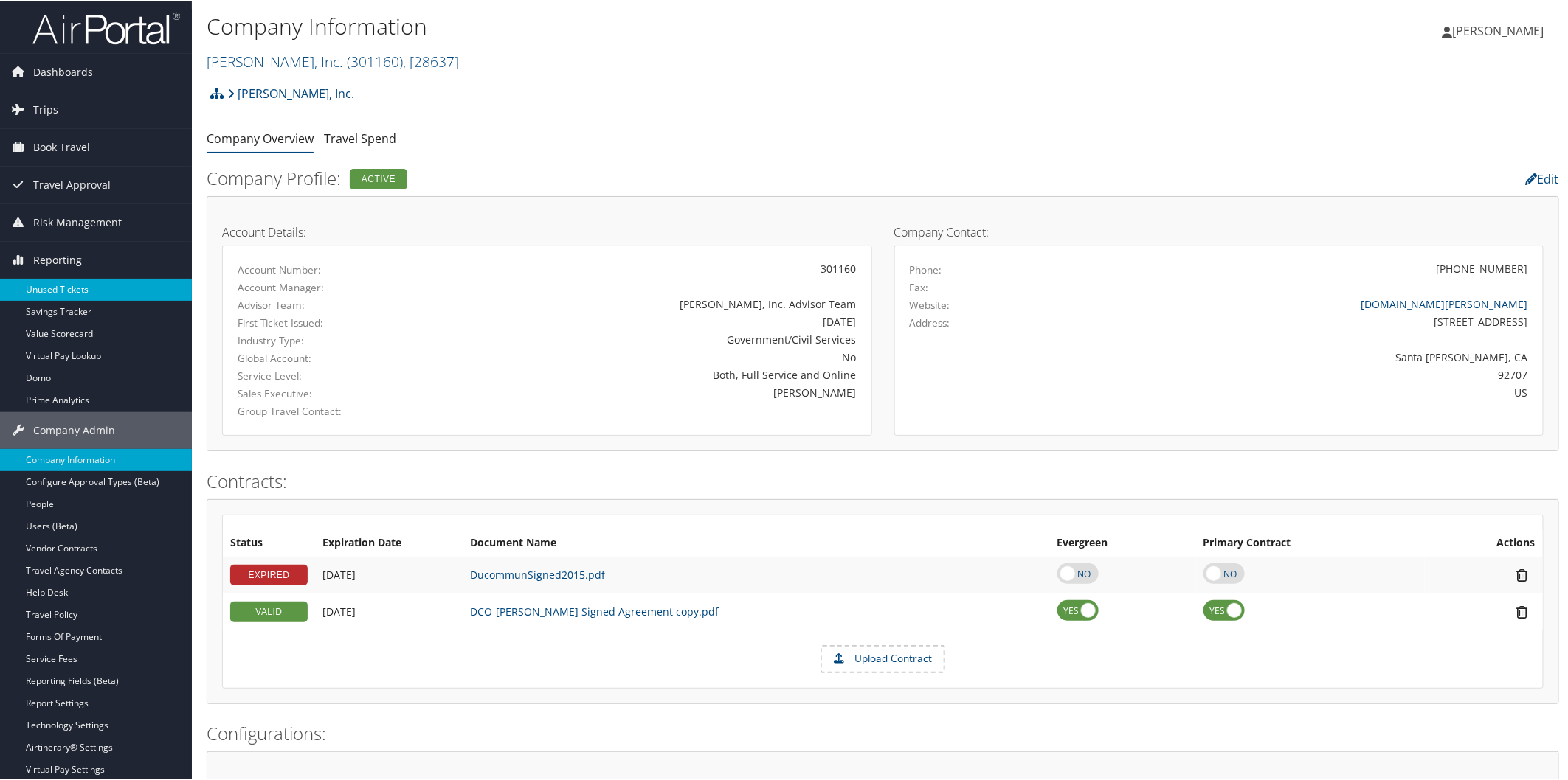
click at [109, 286] on link "Unused Tickets" at bounding box center [95, 288] width 192 height 22
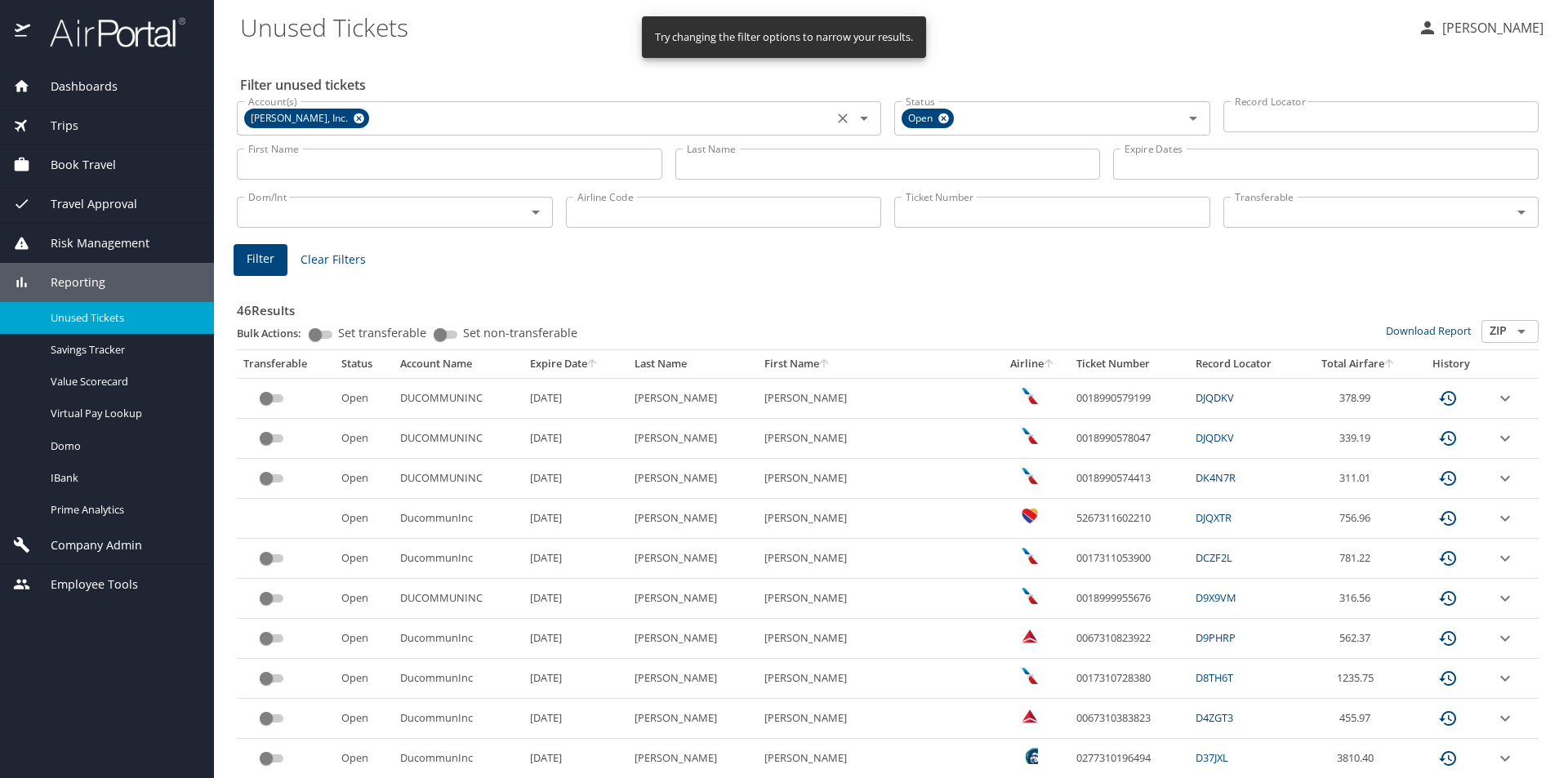
click at [354, 120] on icon at bounding box center [359, 119] width 11 height 11
click at [345, 118] on input "Account(s)" at bounding box center [535, 117] width 587 height 21
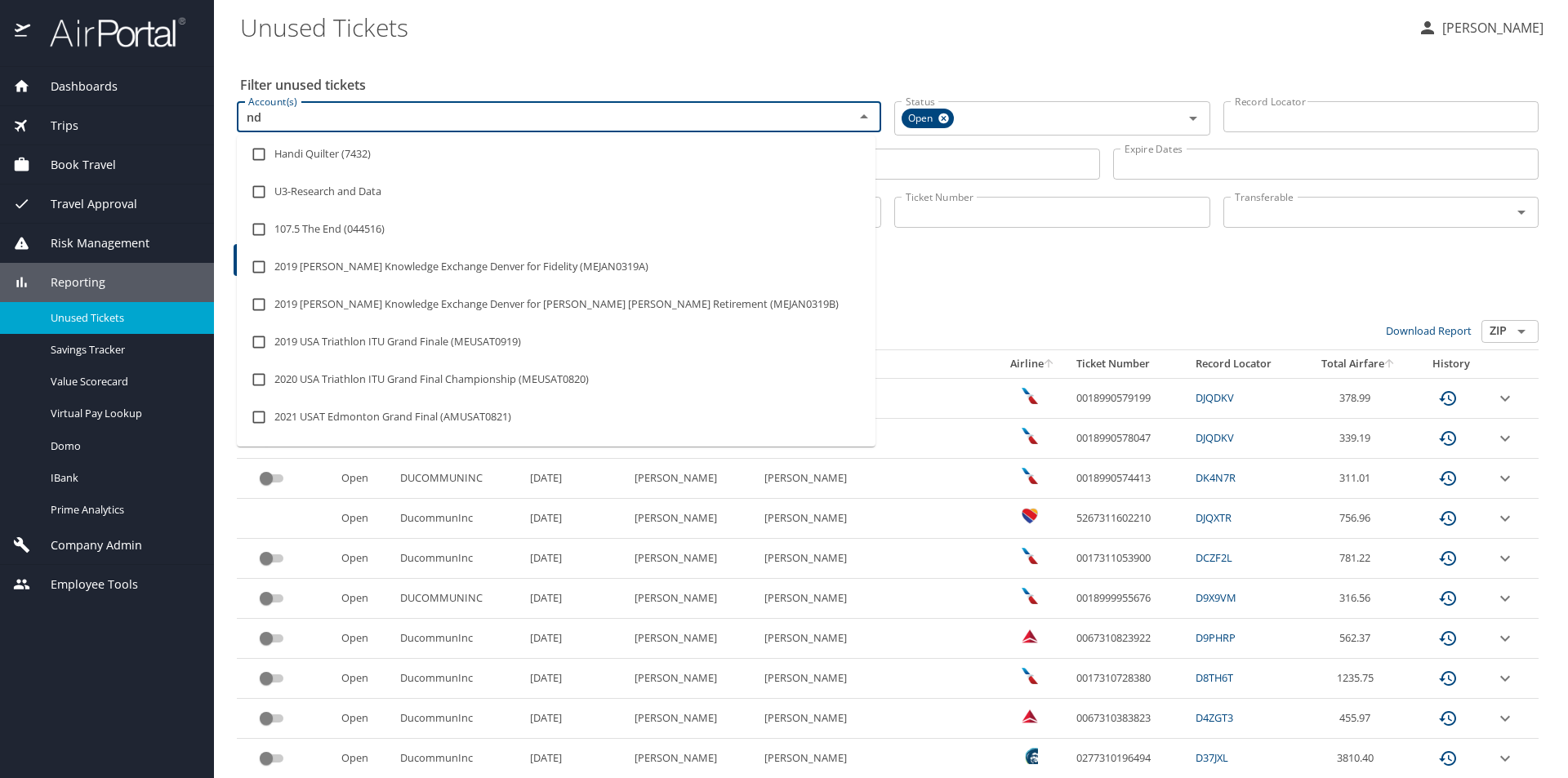
type input "ndg"
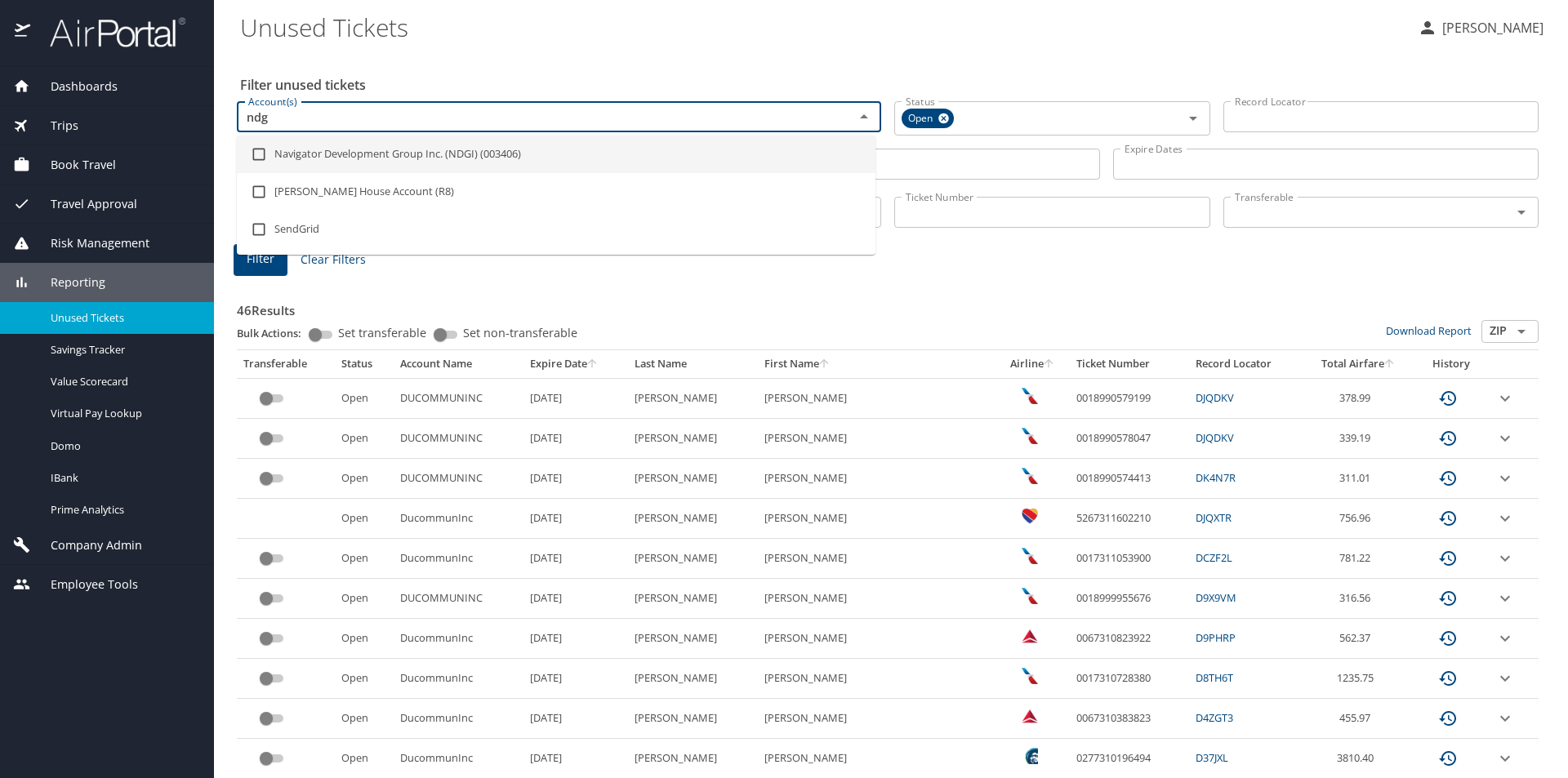
click at [261, 154] on input "checkbox" at bounding box center [259, 154] width 31 height 31
checkbox input "true"
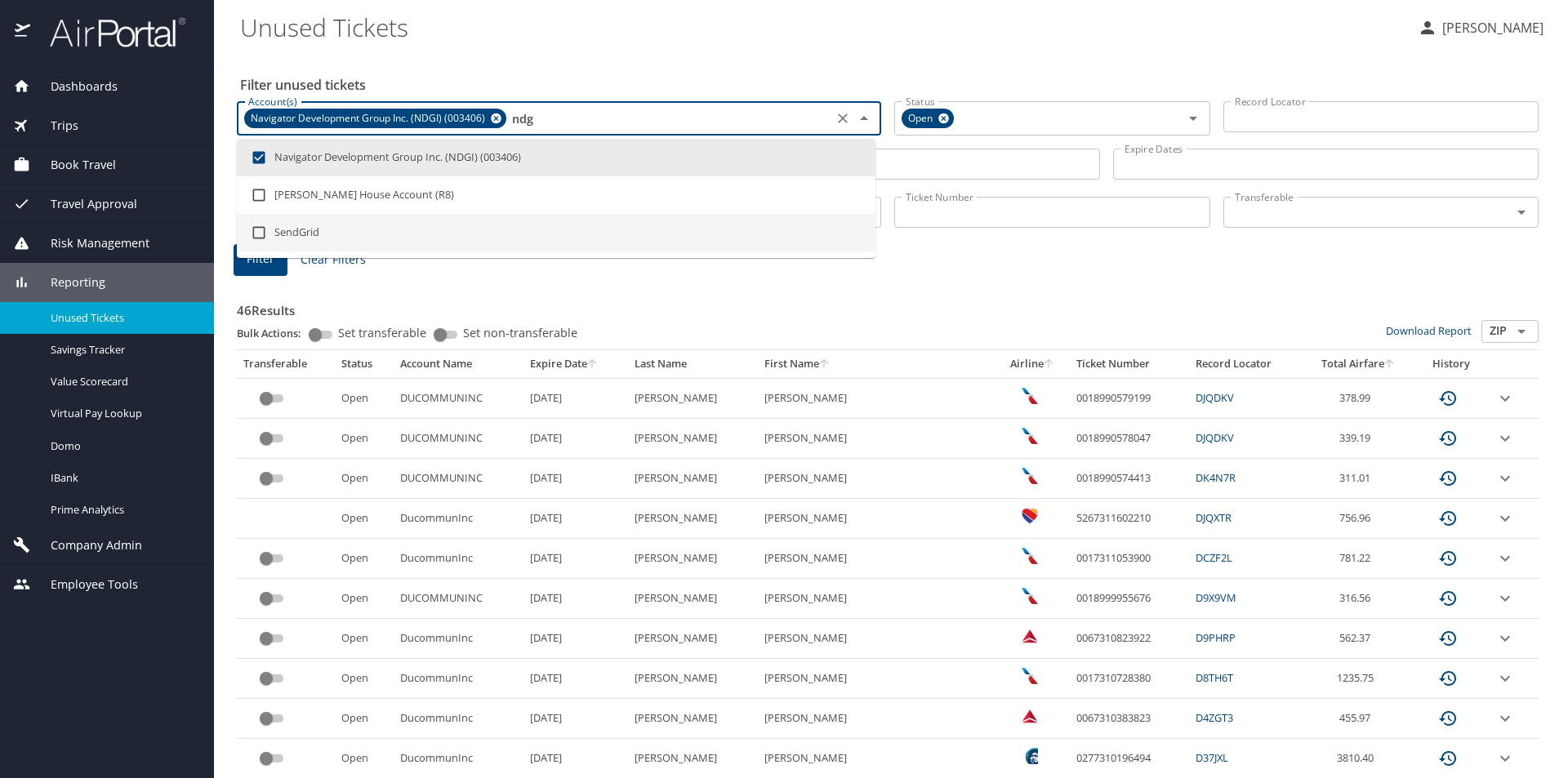
type input "ndg"
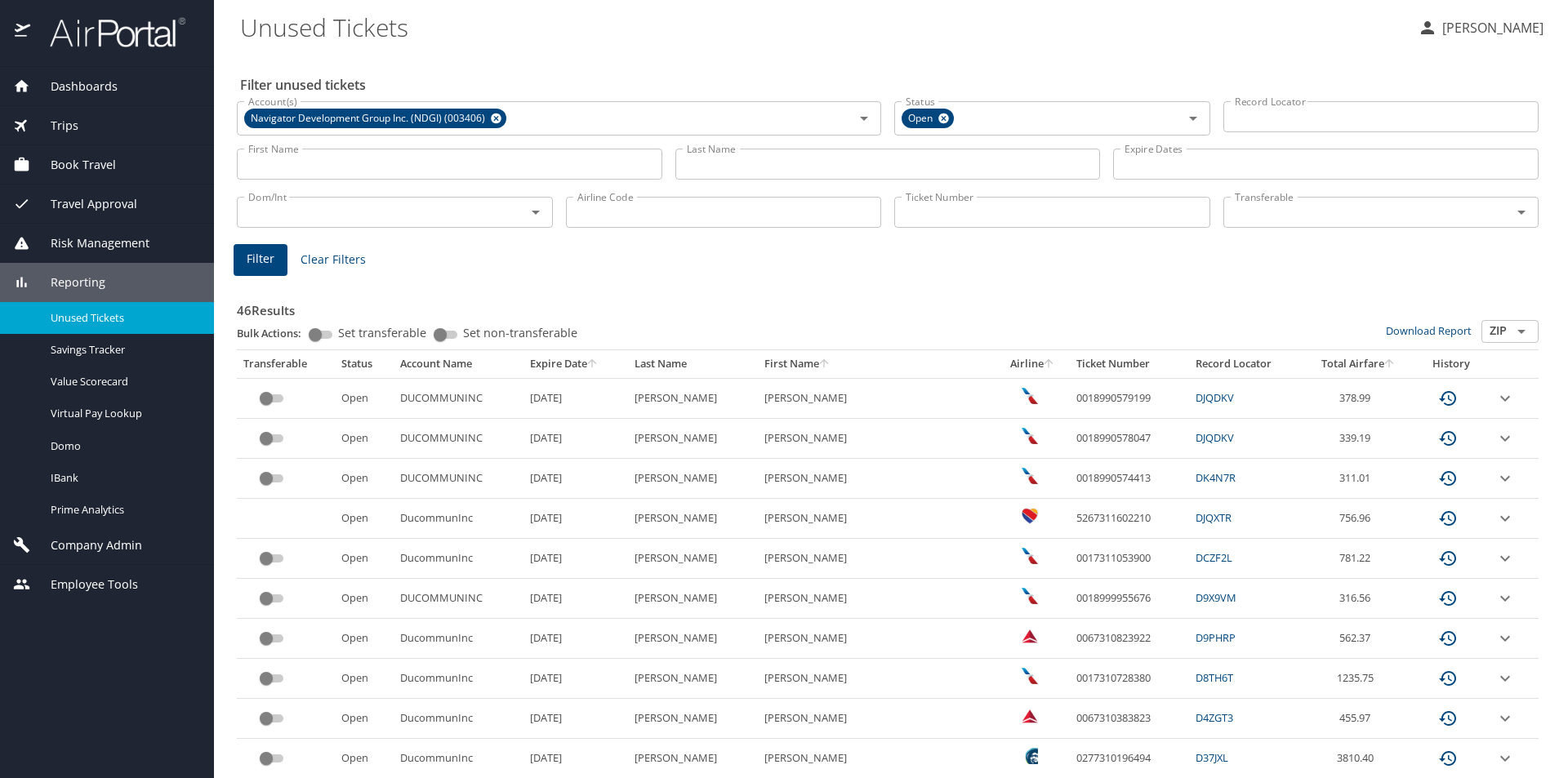
click at [272, 267] on span "Filter" at bounding box center [261, 259] width 27 height 20
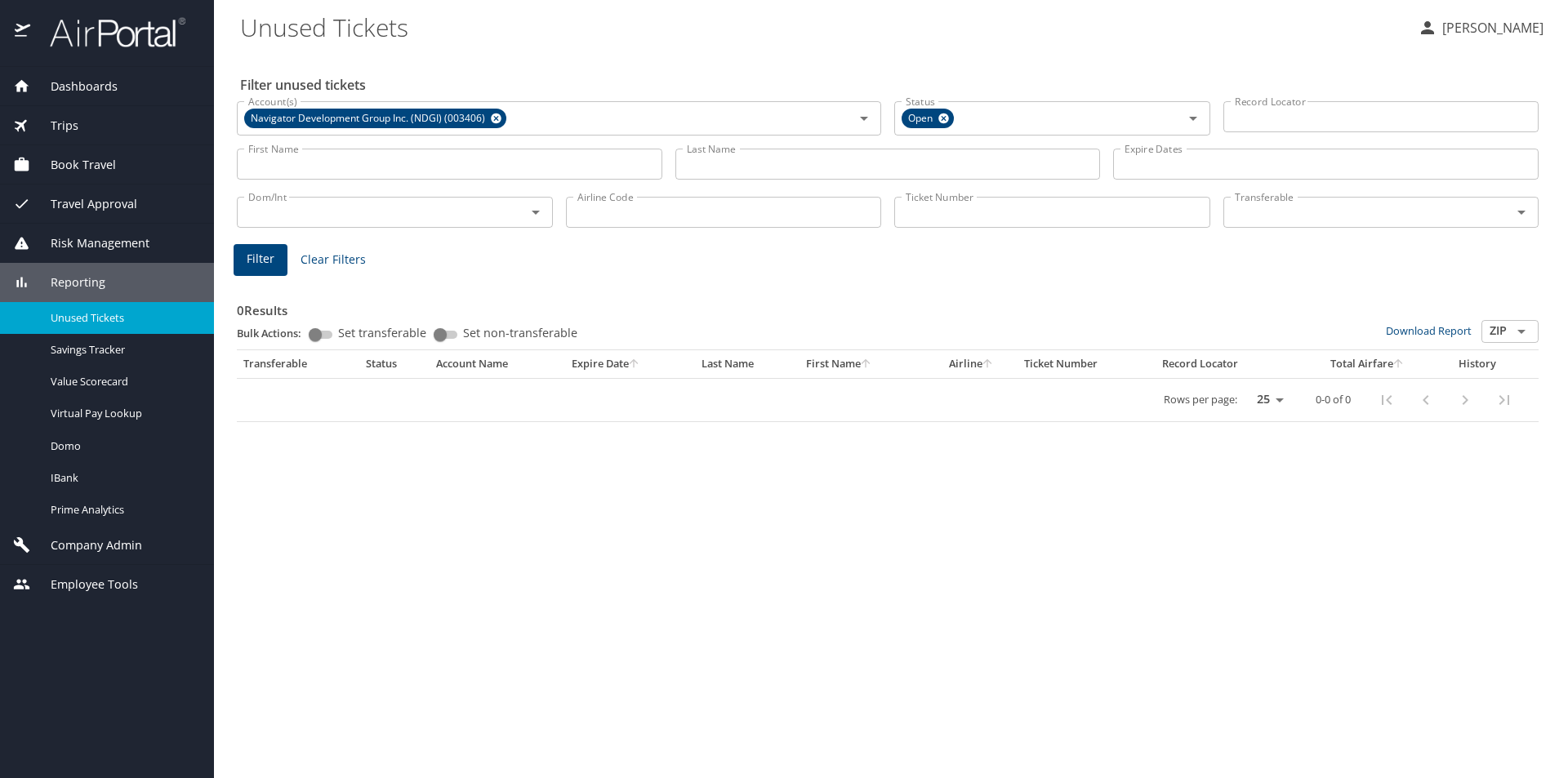
click at [107, 537] on span "Company Admin" at bounding box center [86, 546] width 112 height 18
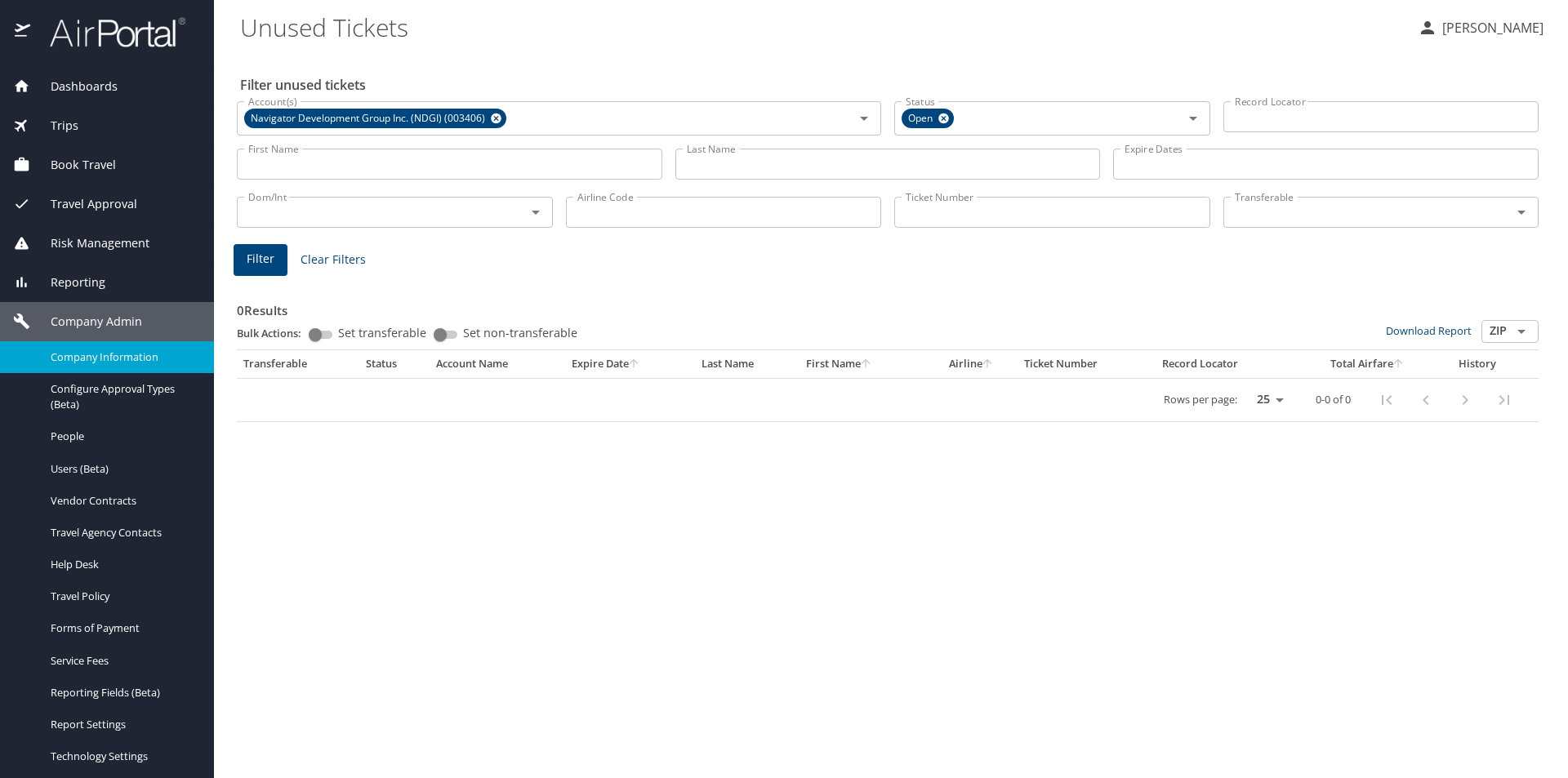
click at [116, 358] on span "Company Information" at bounding box center [123, 357] width 144 height 15
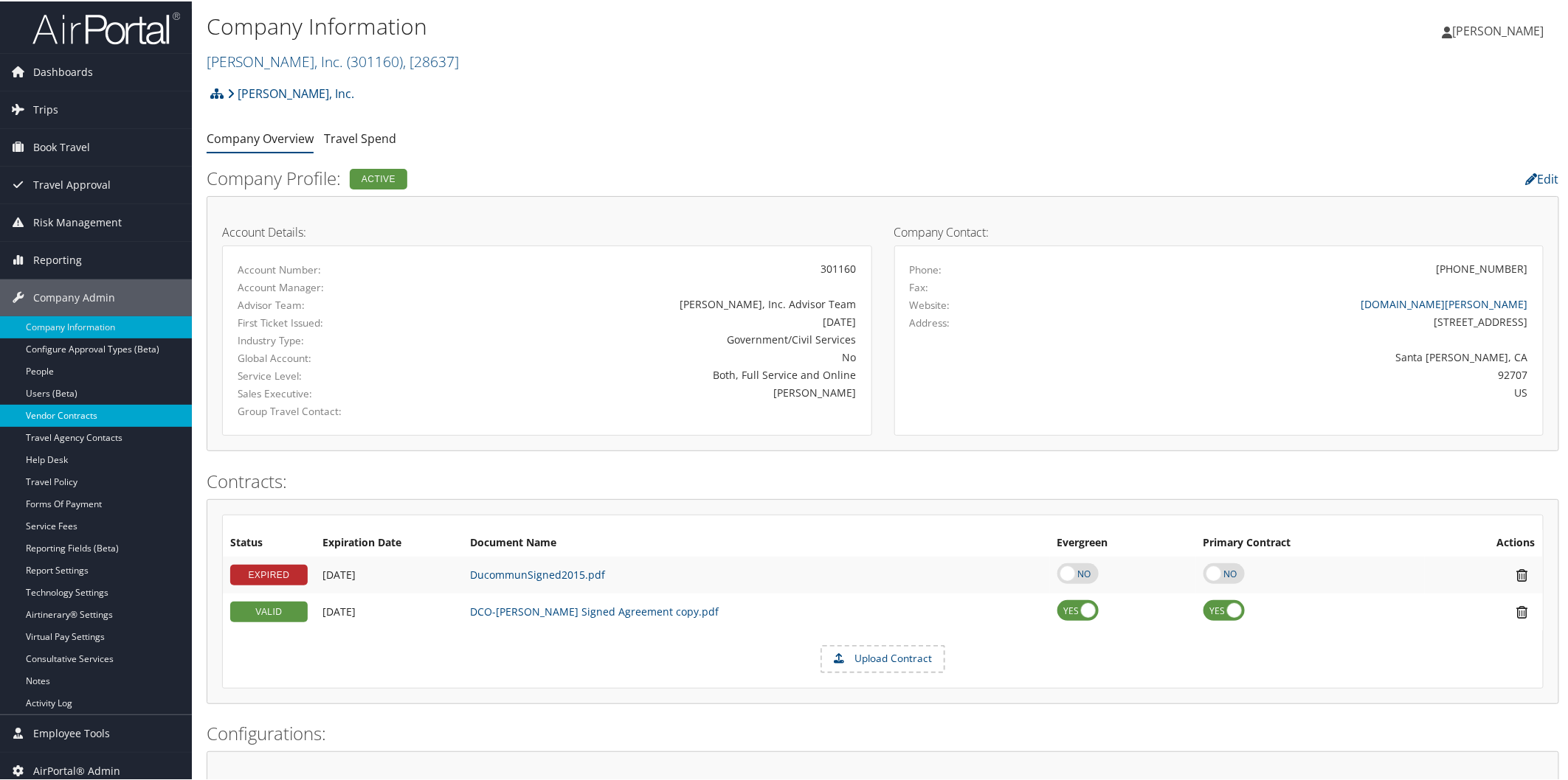
click at [103, 421] on link "Vendor Contracts" at bounding box center [95, 414] width 192 height 22
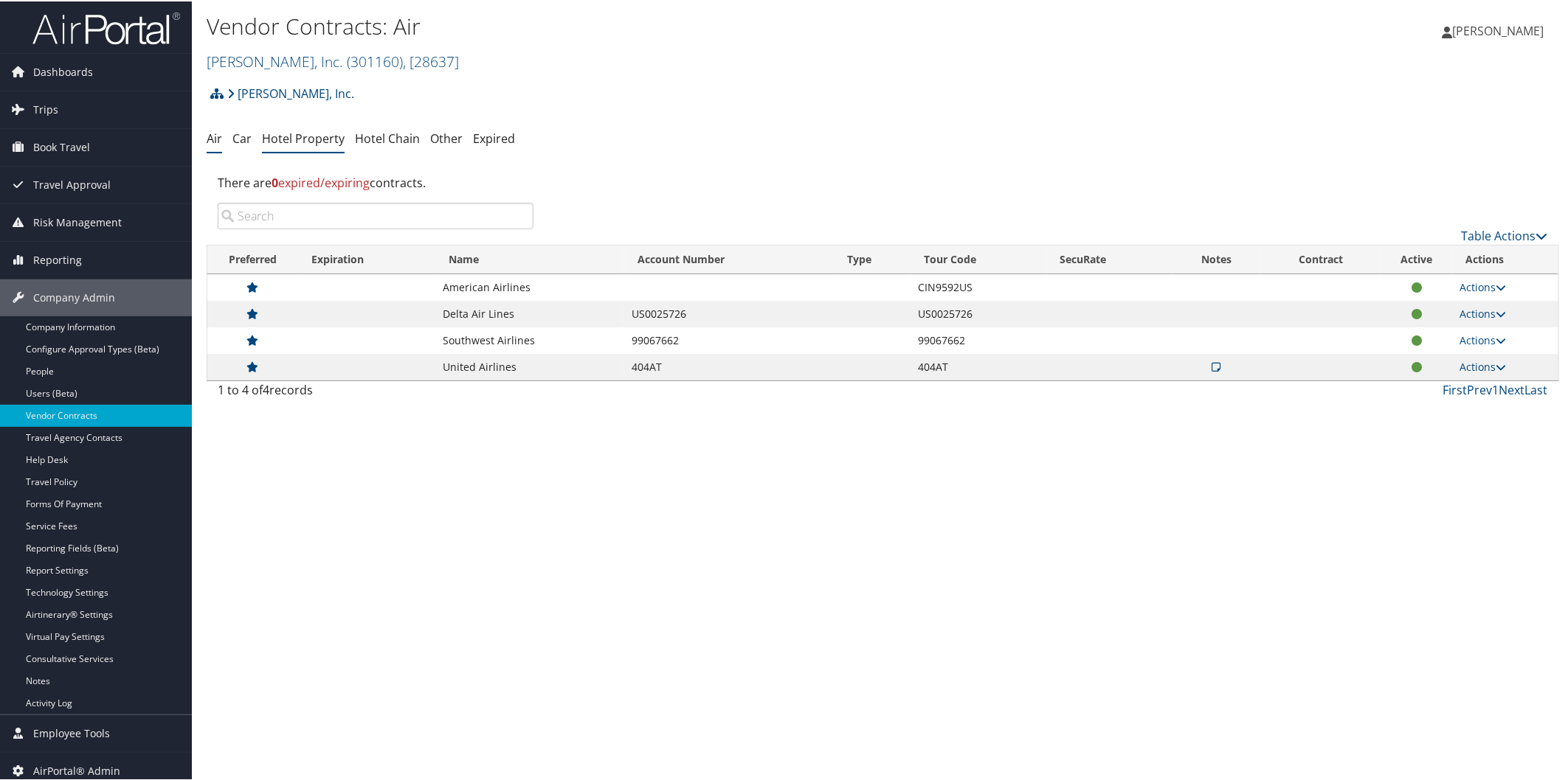
click at [316, 132] on link "Hotel Property" at bounding box center [303, 137] width 82 height 16
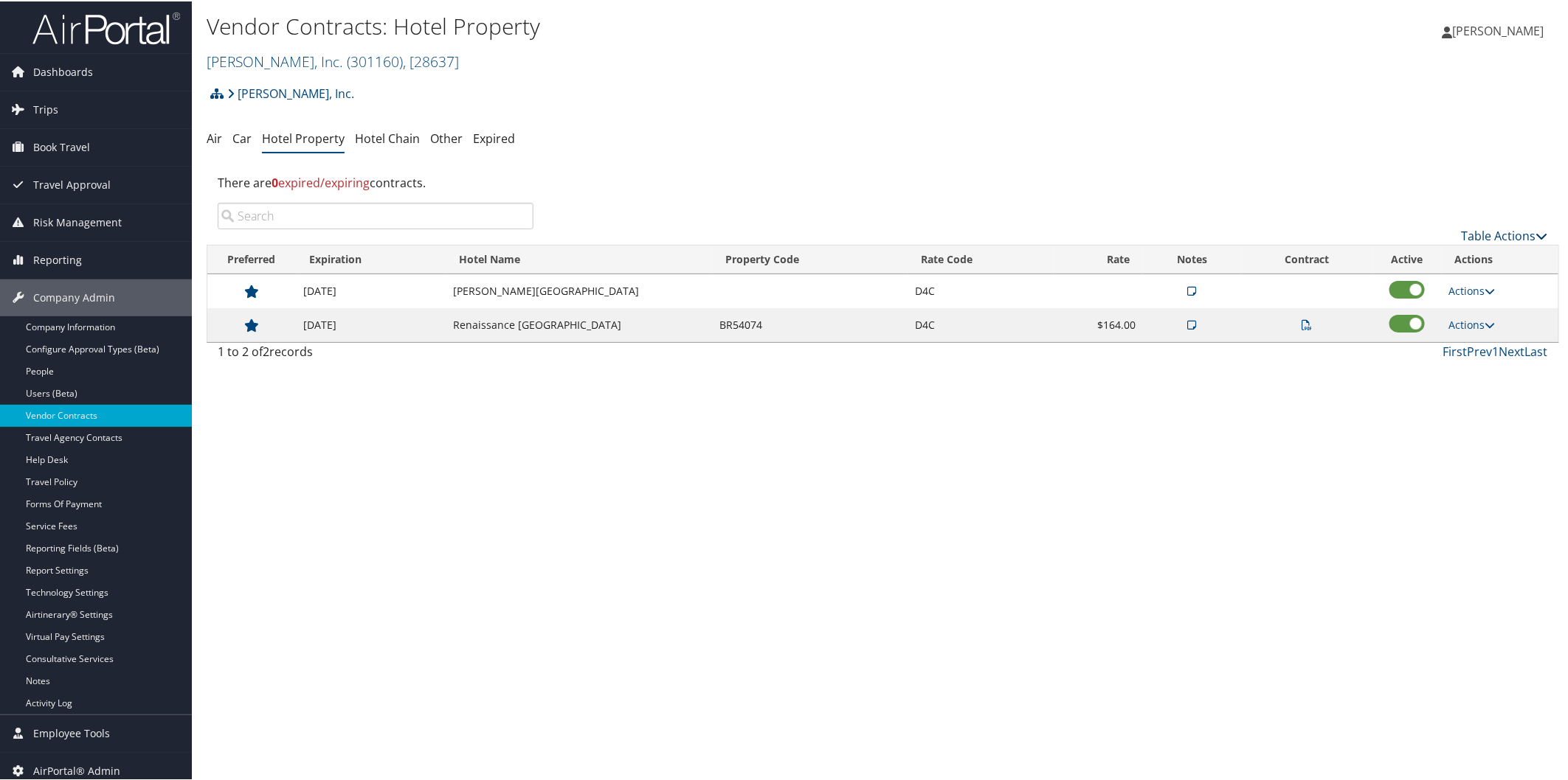
click at [1477, 233] on link "Table Actions" at bounding box center [1505, 234] width 86 height 16
click at [1422, 252] on link "Add New Contract" at bounding box center [1456, 258] width 194 height 25
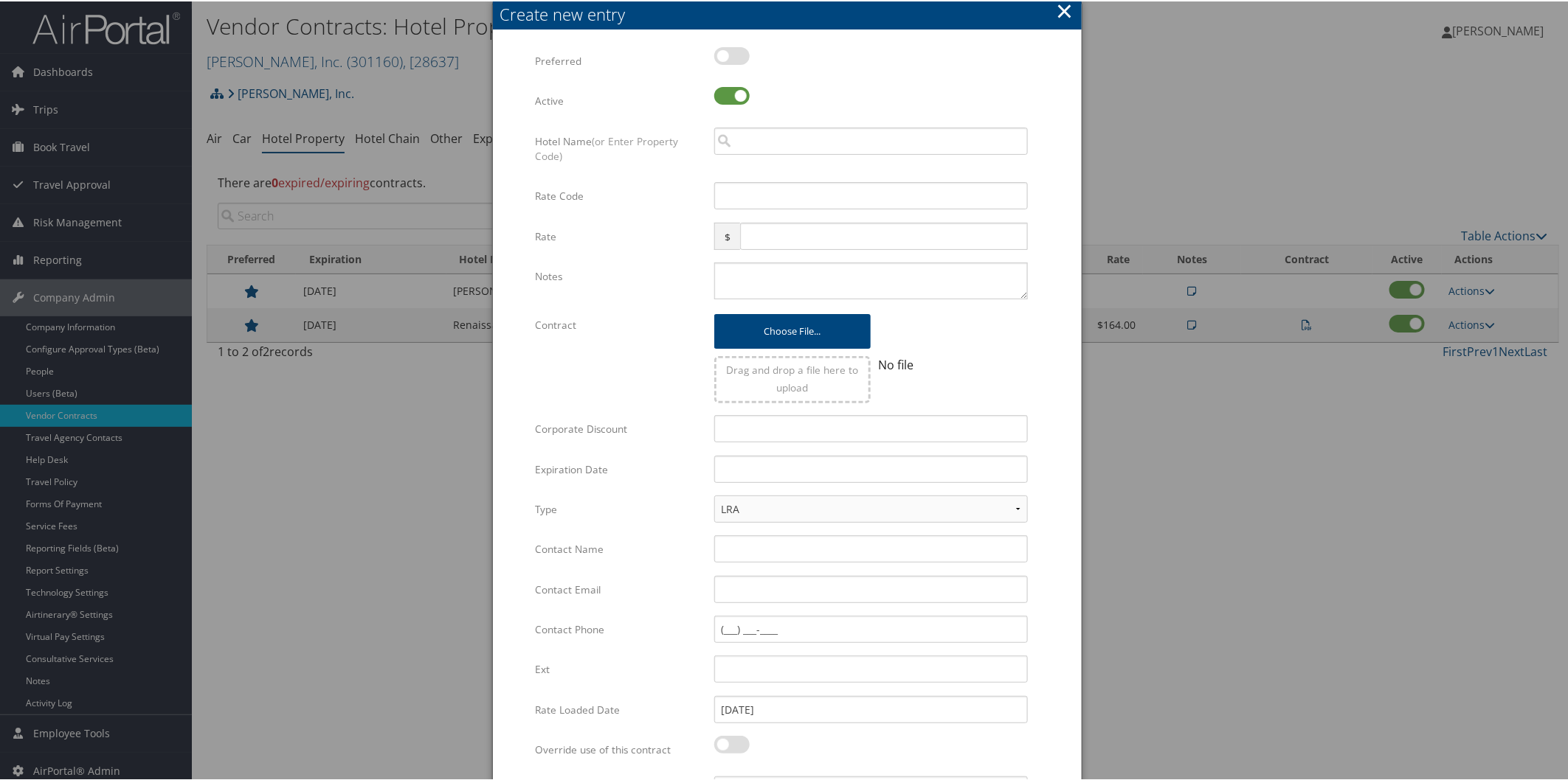
click at [733, 53] on label at bounding box center [732, 55] width 35 height 18
click at [731, 53] on input "checkbox" at bounding box center [727, 58] width 10 height 10
checkbox input "true"
click at [758, 138] on input "search" at bounding box center [871, 139] width 314 height 27
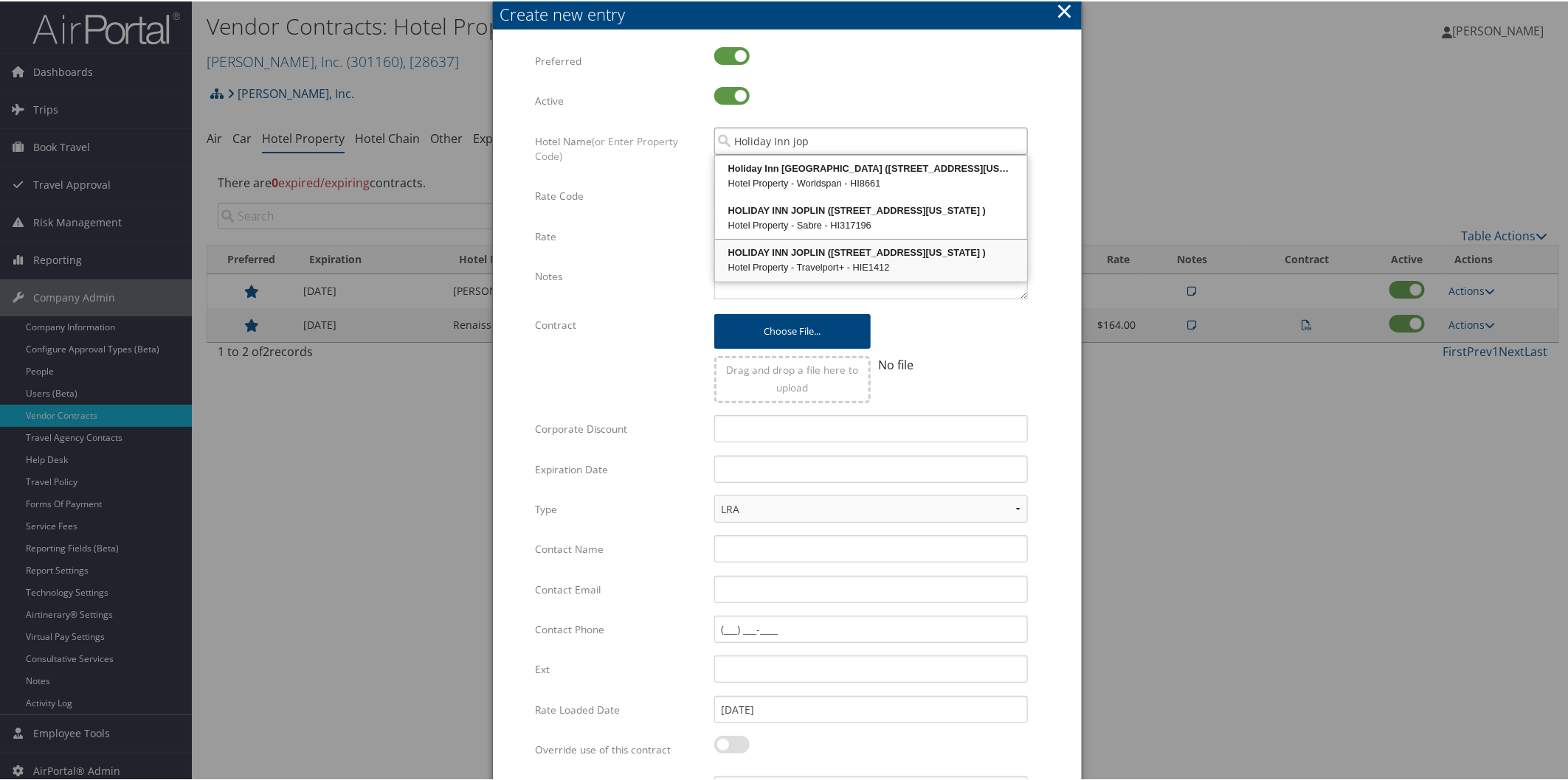
click at [775, 267] on div "Hotel Property - Travelport+ - HIE1412" at bounding box center [871, 267] width 308 height 15
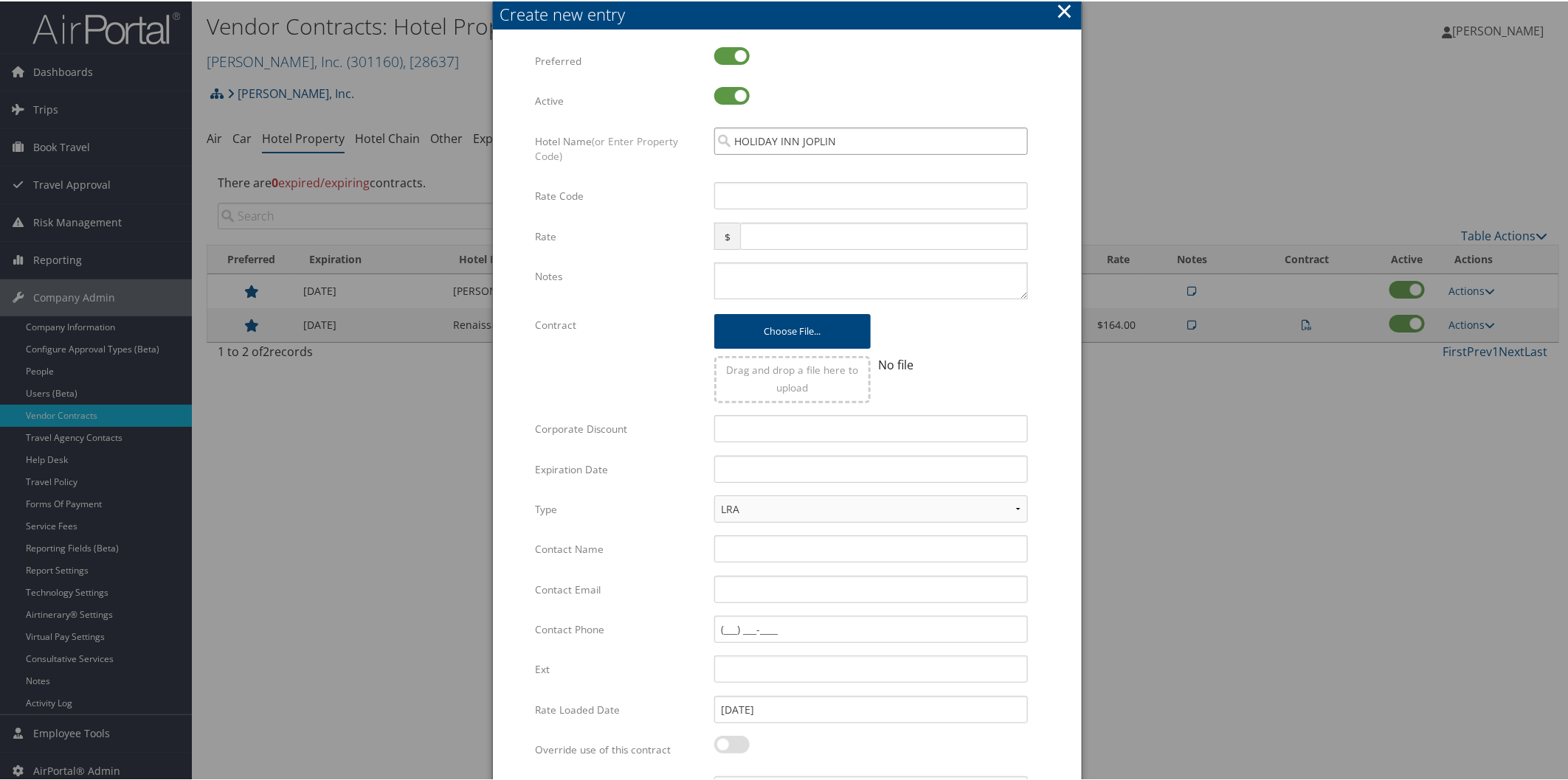
type input "HOLIDAY INN JOPLIN"
click at [747, 195] on input "Rate Code" at bounding box center [871, 194] width 314 height 27
type input "IPU5P"
click at [757, 231] on input "text" at bounding box center [883, 234] width 287 height 27
click at [724, 422] on input "Corporate Discount" at bounding box center [871, 427] width 314 height 27
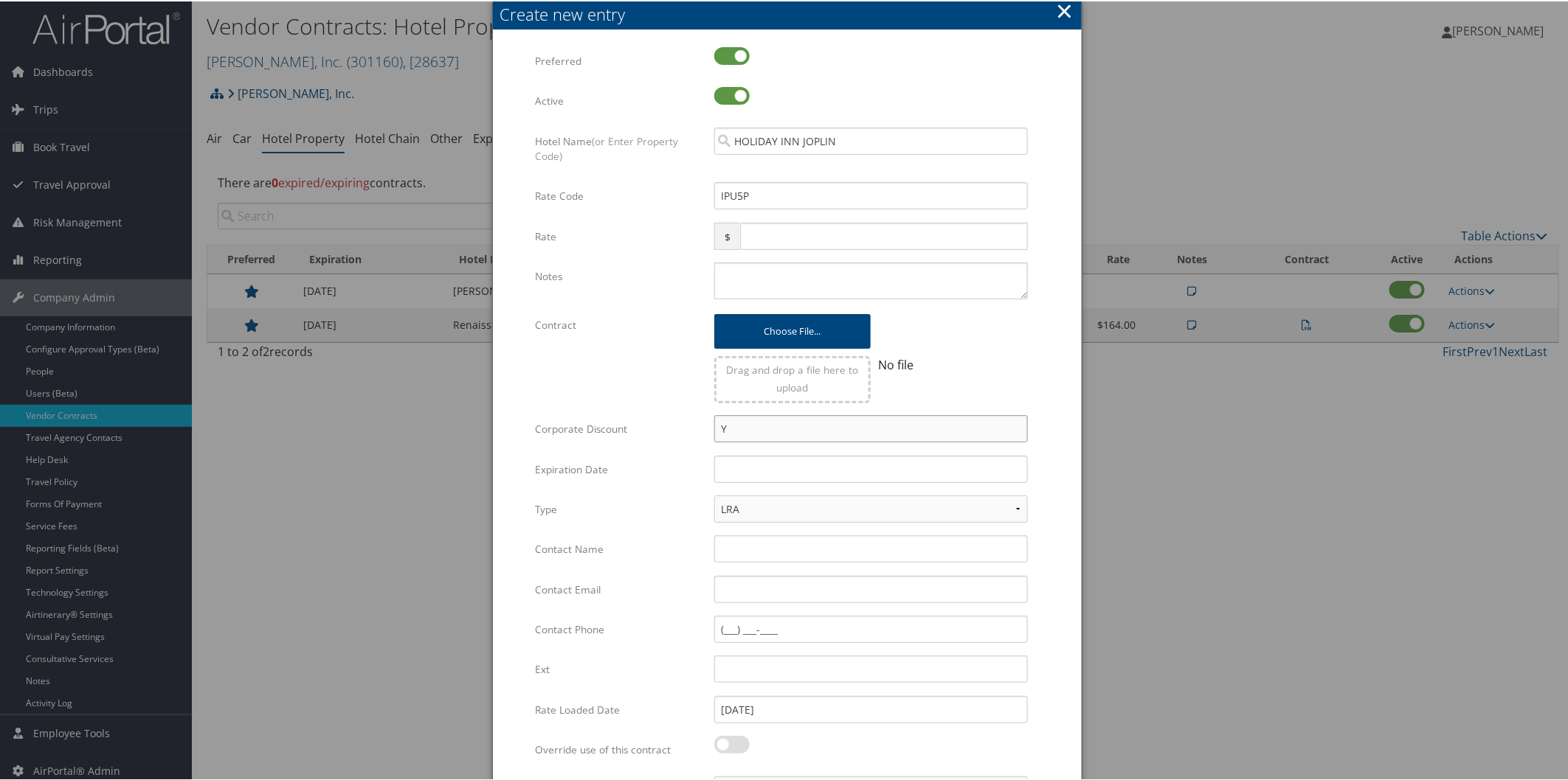
type input "Y"
click at [738, 468] on input "text" at bounding box center [871, 467] width 314 height 27
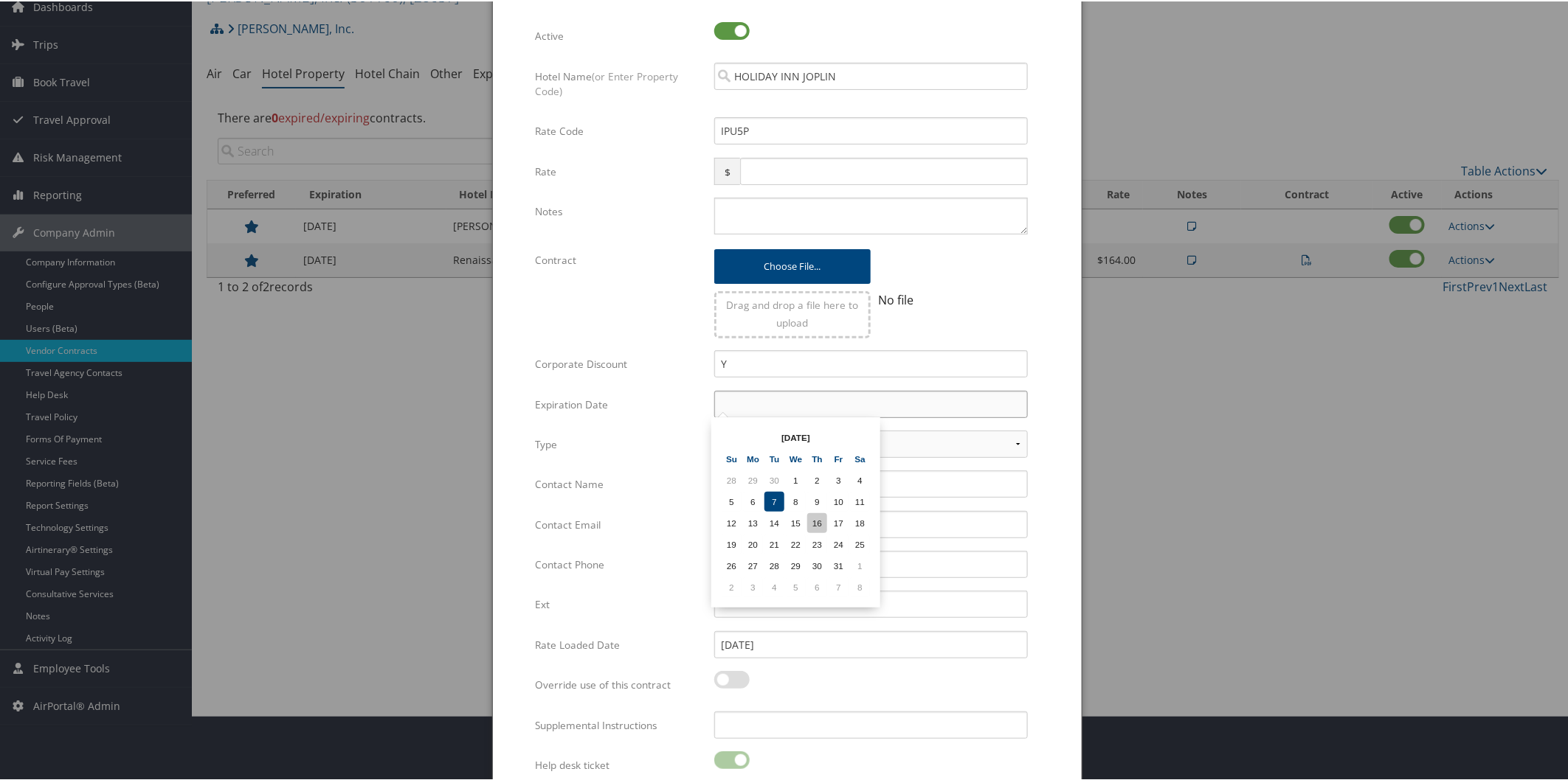
scroll to position [123, 0]
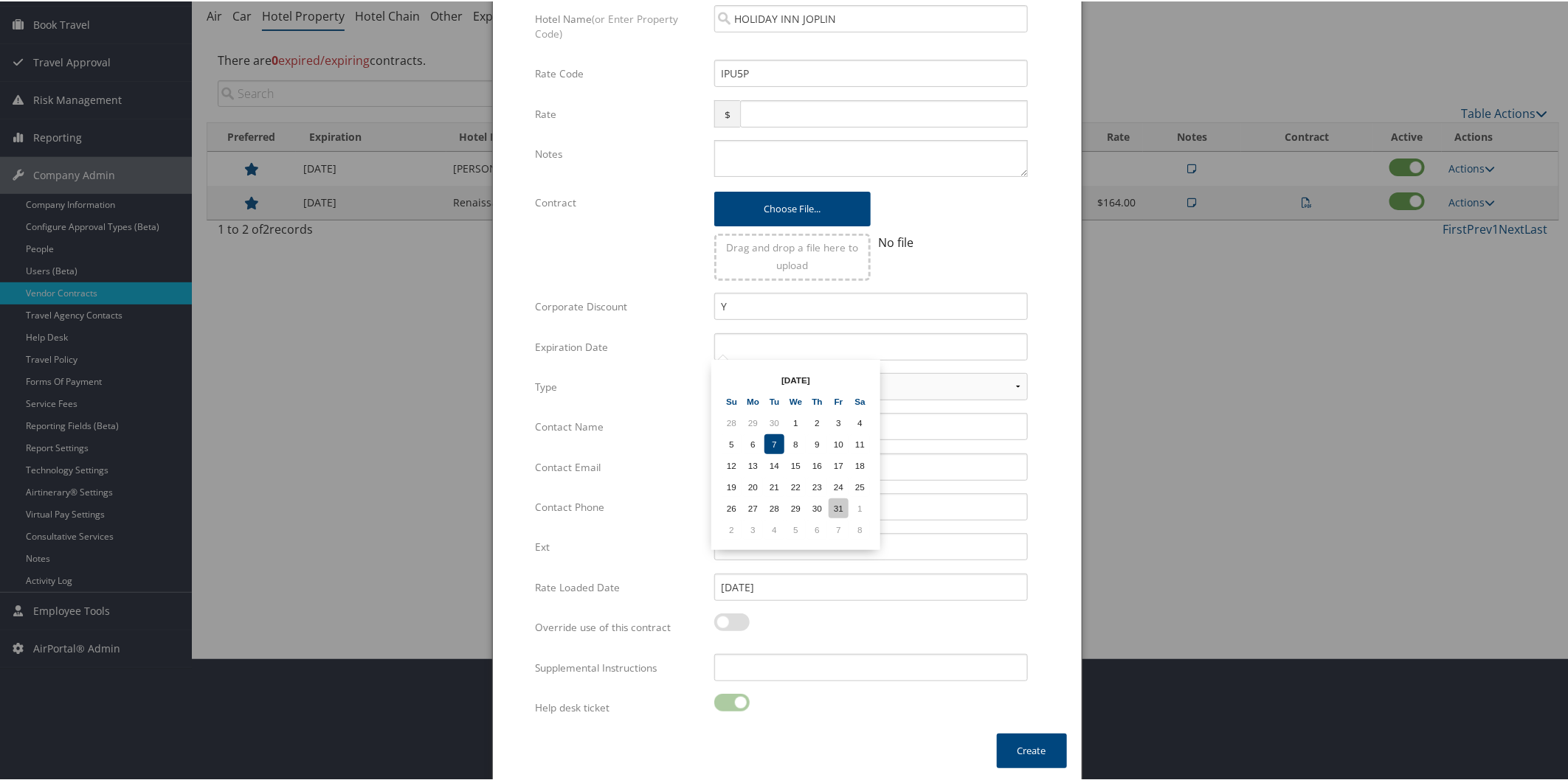
click at [829, 497] on td "31" at bounding box center [839, 507] width 20 height 20
click at [786, 339] on input "10/31/2025" at bounding box center [871, 345] width 314 height 27
drag, startPoint x: 782, startPoint y: 341, endPoint x: 699, endPoint y: 338, distance: 83.1
click at [699, 338] on div "Expiration Date 10/31/202 Multiple values The selected items contain different …" at bounding box center [786, 351] width 503 height 39
type input "1"
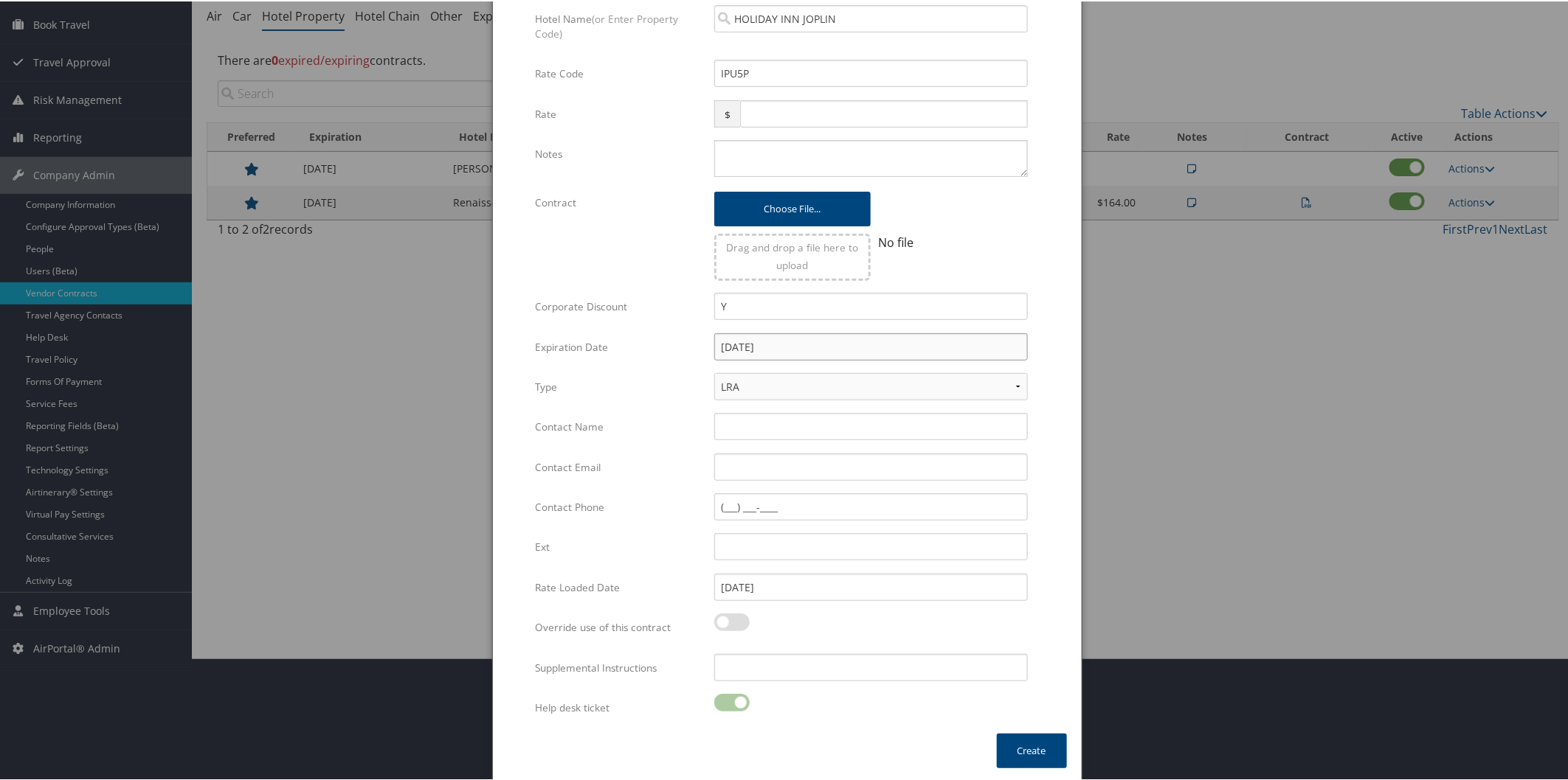
type input "01/01/2027"
click at [745, 421] on input "Contact Name" at bounding box center [871, 425] width 314 height 27
click at [730, 462] on input "Contact Email" at bounding box center [871, 465] width 314 height 27
paste input "m.packard@kmghotels.com"
type input "m.packard@kmghotels.com"
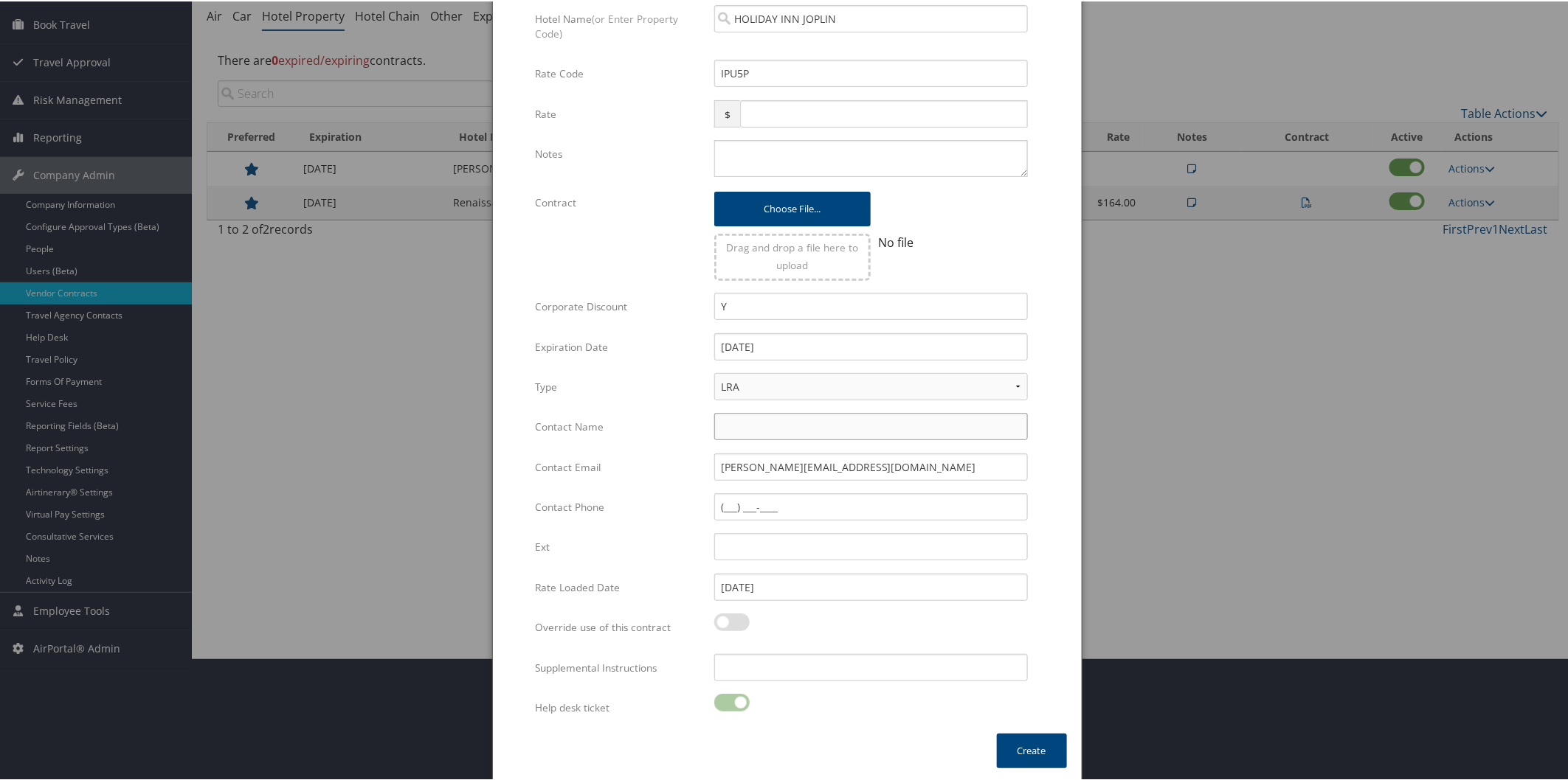
click at [770, 428] on input "Contact Name" at bounding box center [871, 425] width 314 height 27
type input "Maddison Richardson"
click at [1020, 745] on button "Create" at bounding box center [1031, 750] width 70 height 35
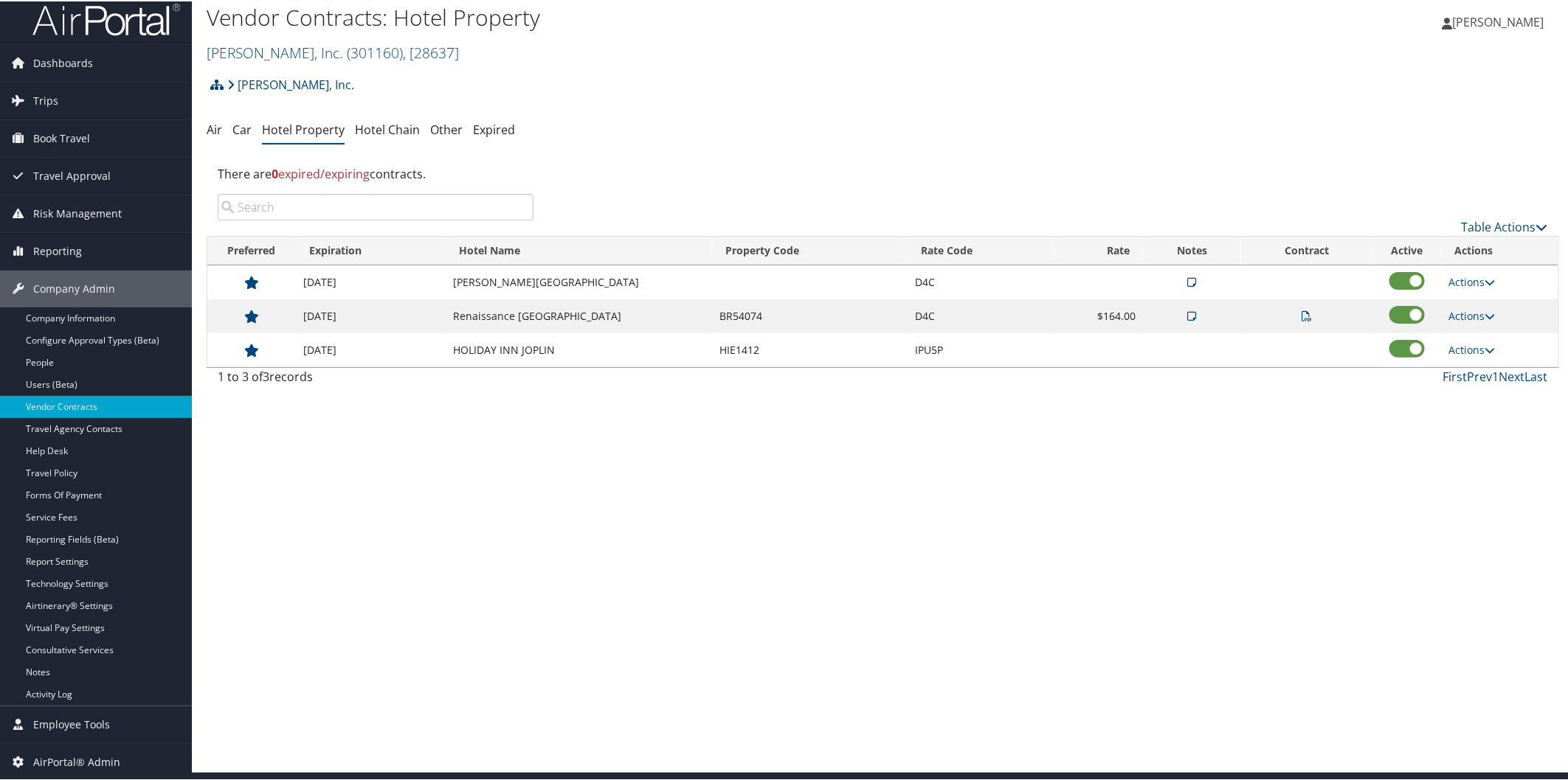
scroll to position [9, 0]
click at [303, 48] on link "Ducommun, Inc. ( 301160 ) , [ 28637 ]" at bounding box center [333, 51] width 253 height 20
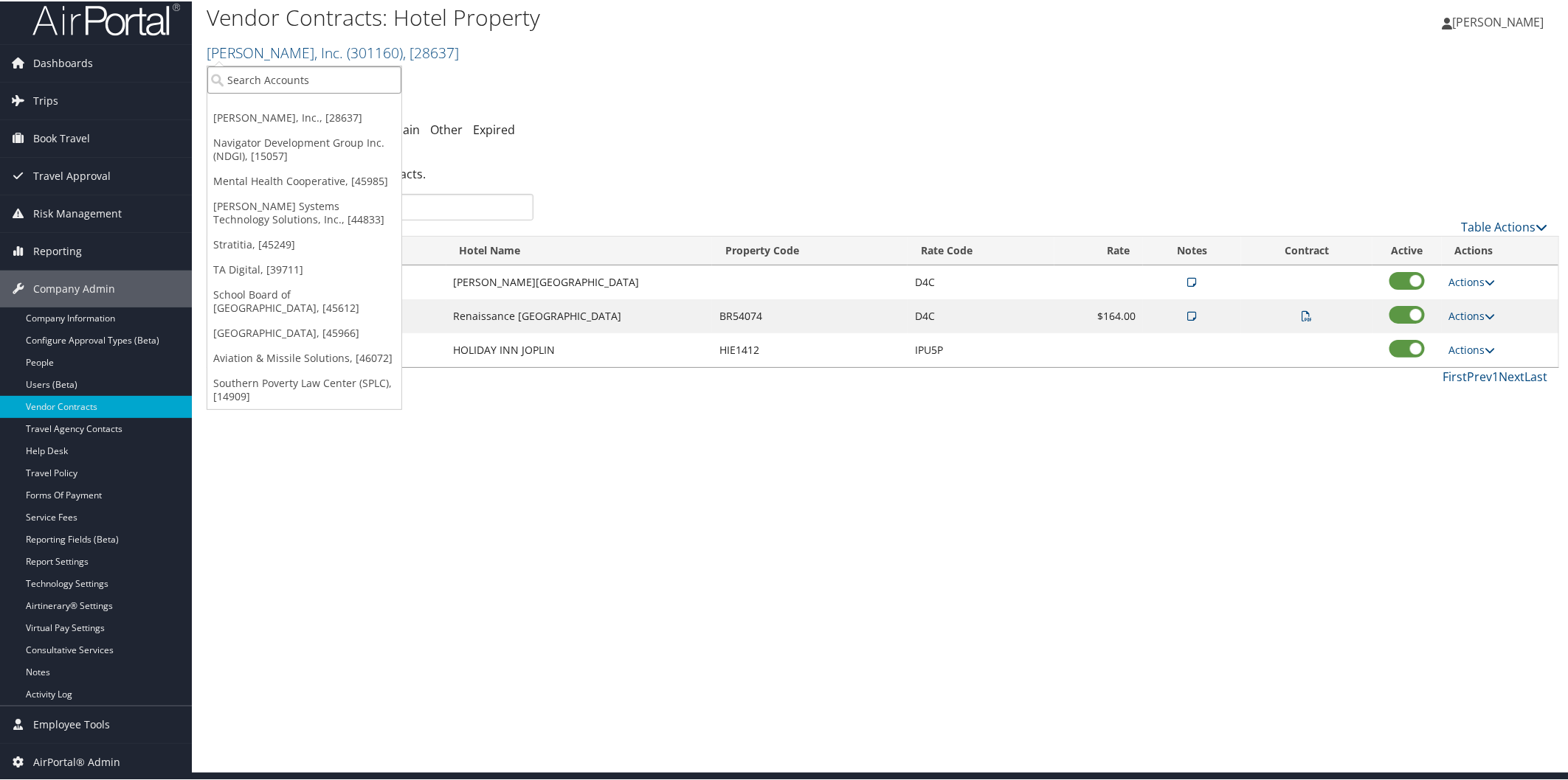
click at [288, 80] on input "search" at bounding box center [305, 78] width 194 height 27
type input "motor"
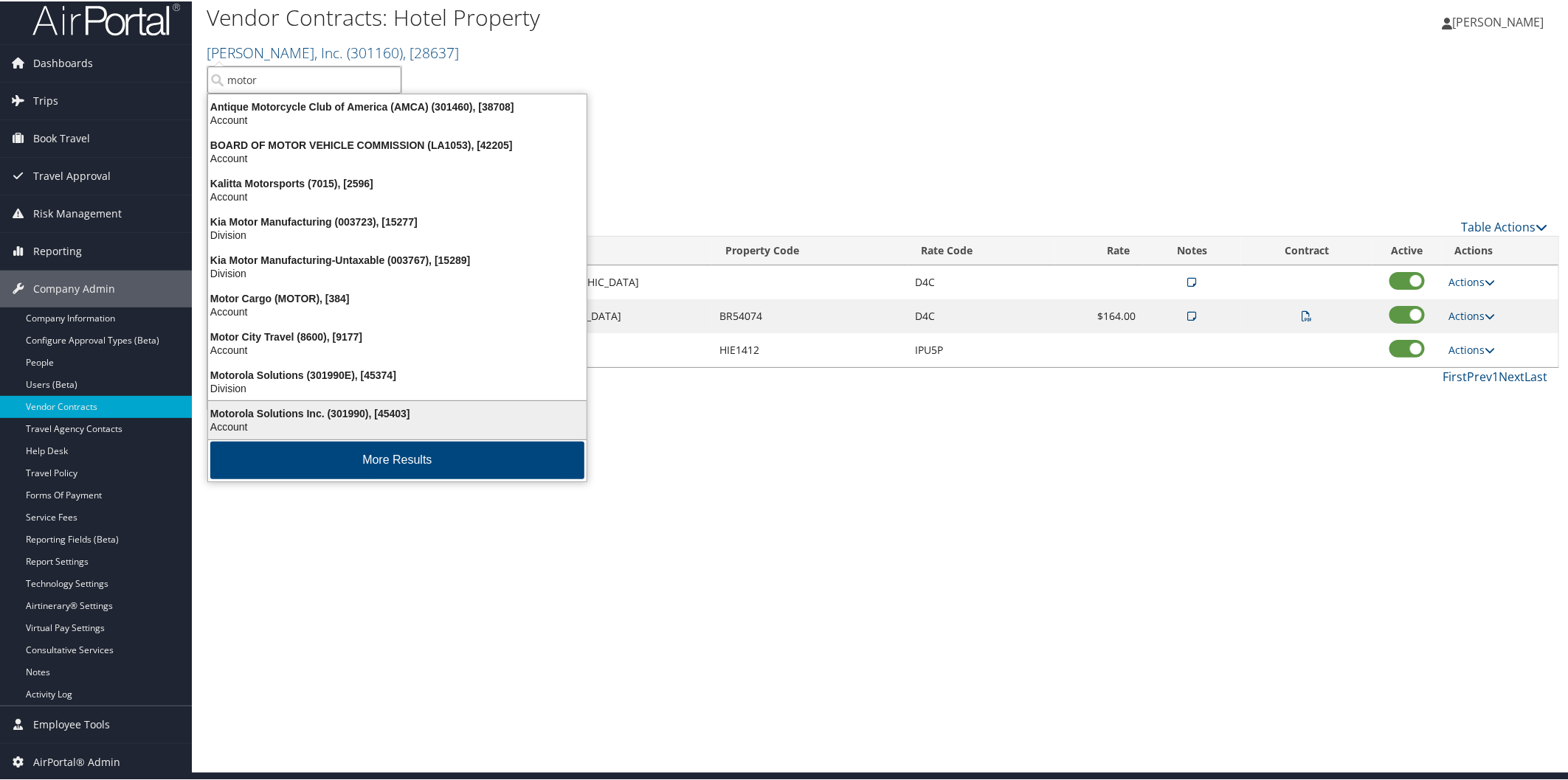
click at [300, 406] on div "Motorola Solutions Inc. (301990), [45403]" at bounding box center [397, 412] width 396 height 13
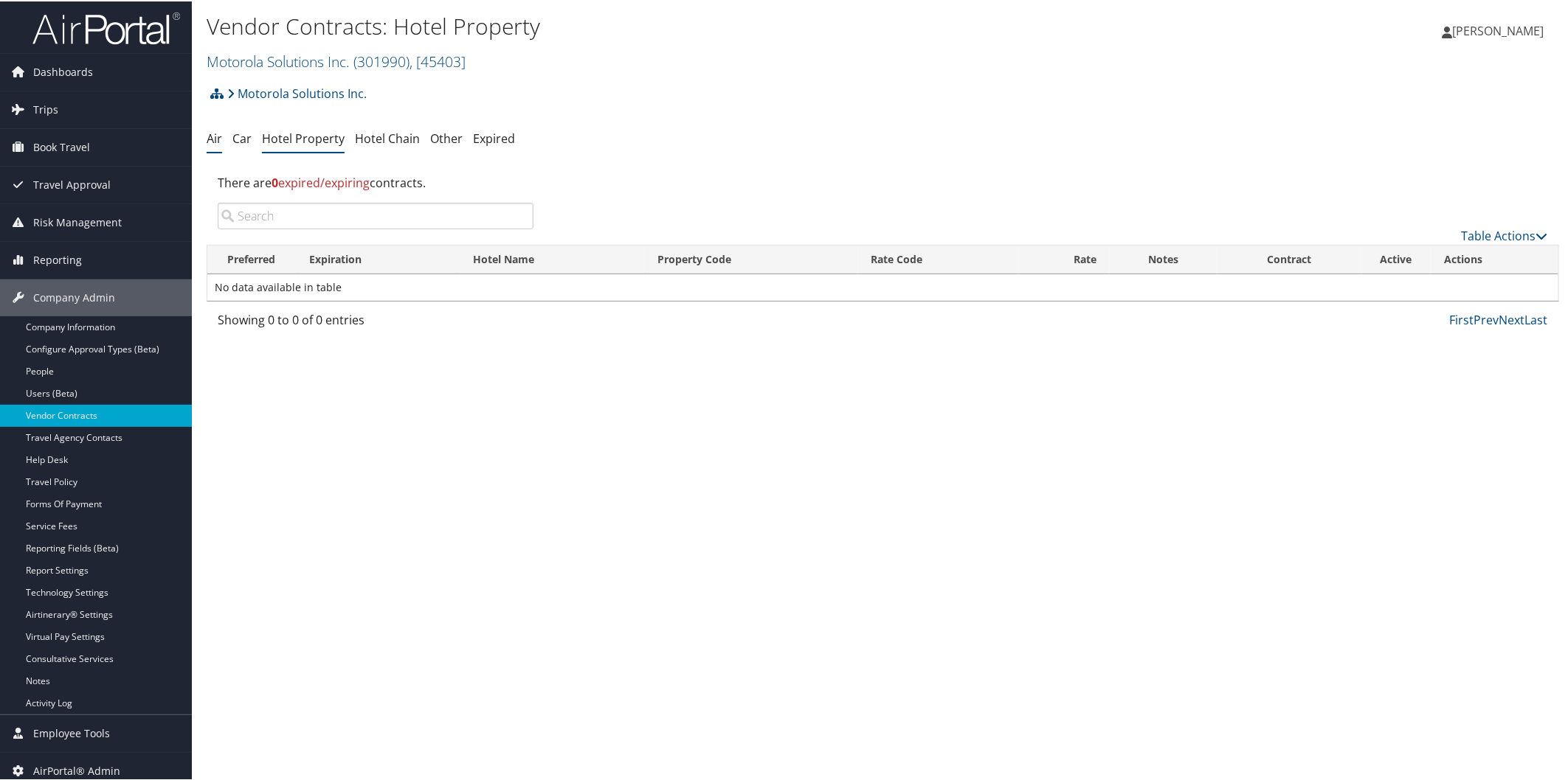
click at [221, 142] on link "Air" at bounding box center [214, 137] width 16 height 16
